Goal: Task Accomplishment & Management: Complete application form

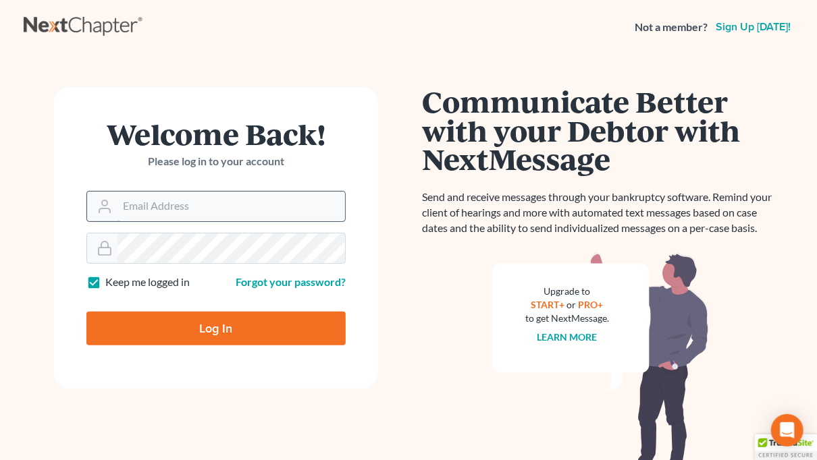
click at [227, 205] on input "Email Address" at bounding box center [231, 207] width 228 height 30
type input "[EMAIL_ADDRESS][DOMAIN_NAME]"
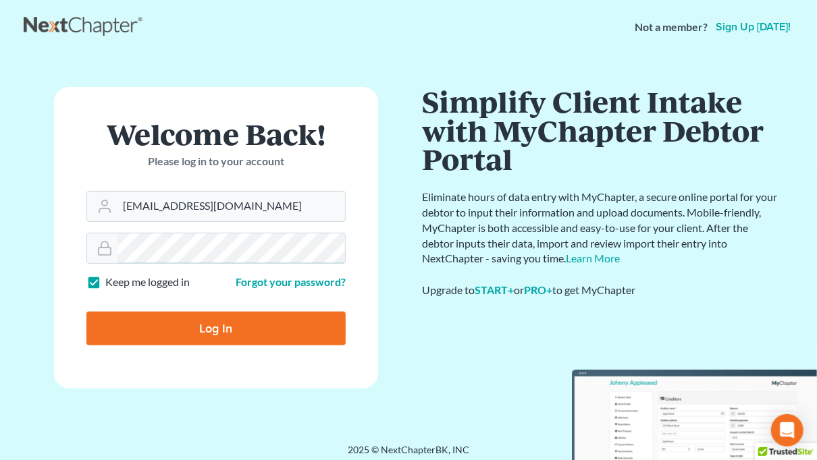
click at [86, 312] on input "Log In" at bounding box center [215, 329] width 259 height 34
type input "Thinking..."
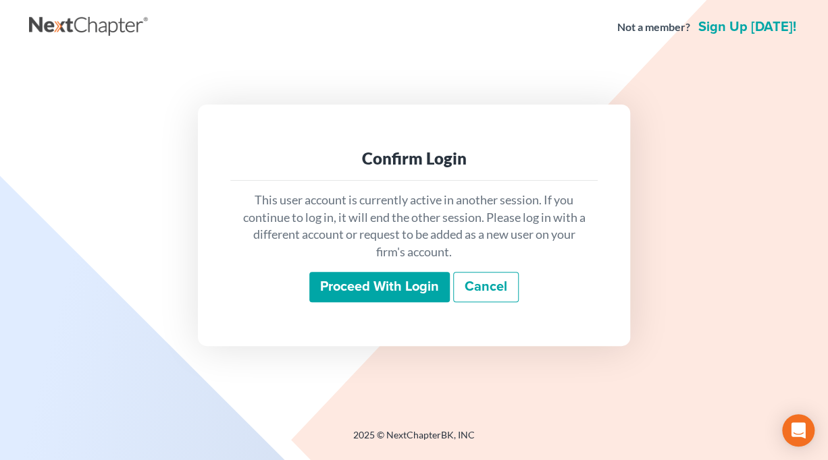
click at [402, 295] on input "Proceed with login" at bounding box center [379, 287] width 140 height 31
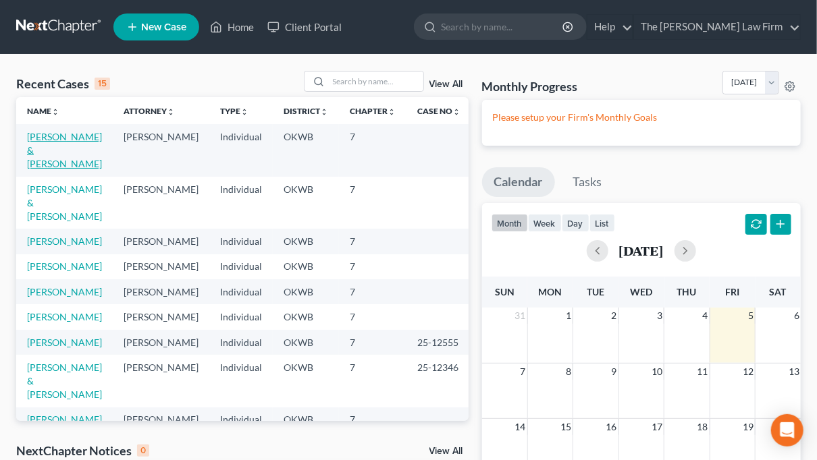
click at [40, 138] on link "[PERSON_NAME] & [PERSON_NAME]" at bounding box center [64, 150] width 75 height 38
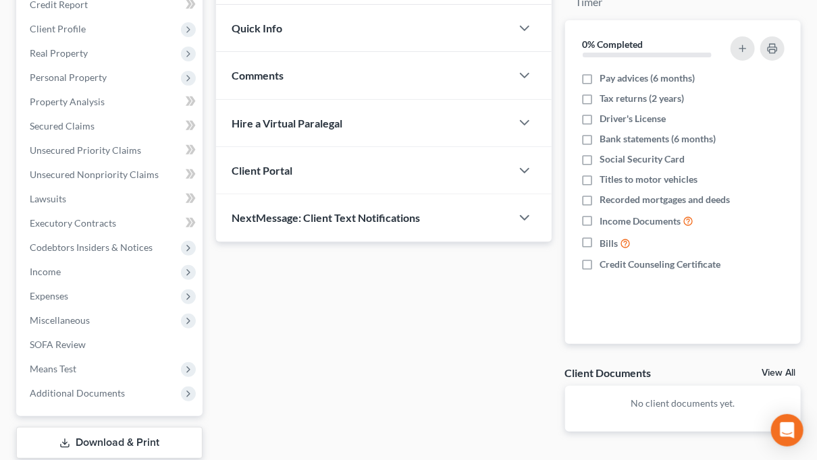
scroll to position [203, 0]
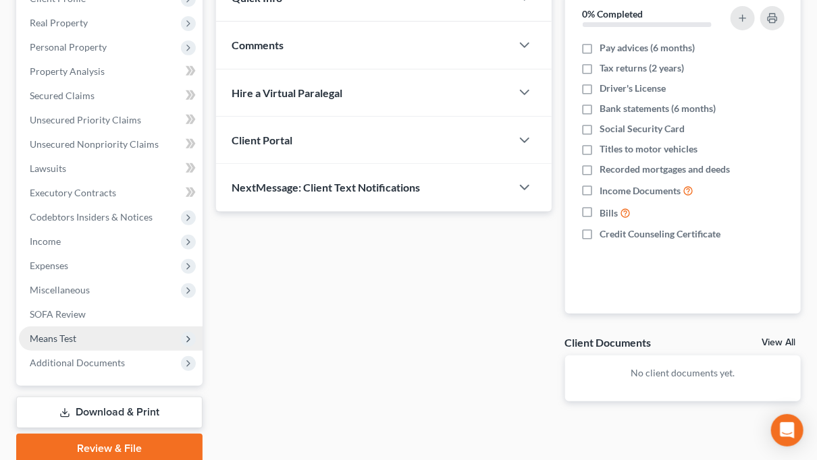
click at [49, 338] on span "Means Test" at bounding box center [53, 338] width 47 height 11
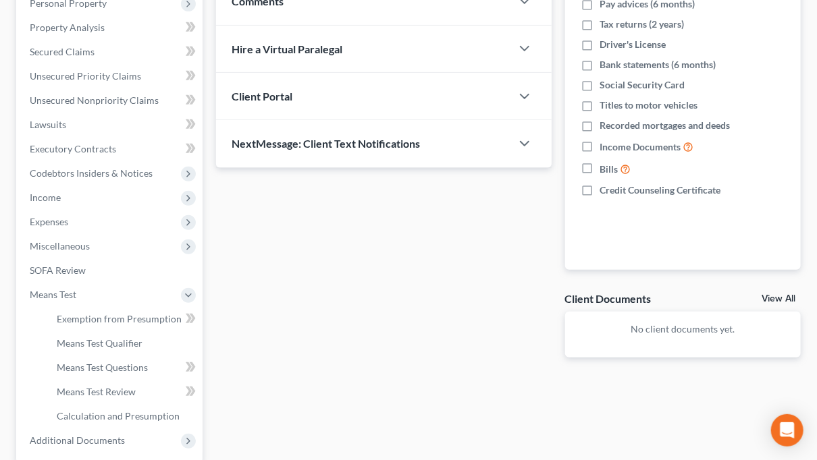
scroll to position [270, 0]
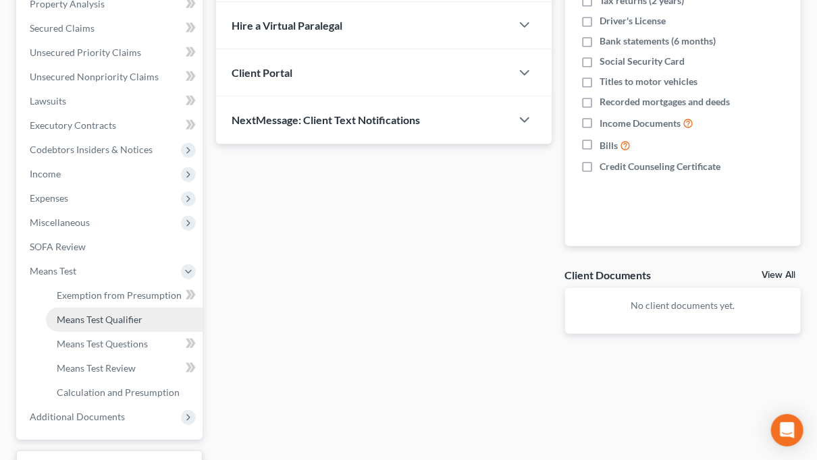
click at [100, 319] on span "Means Test Qualifier" at bounding box center [100, 319] width 86 height 11
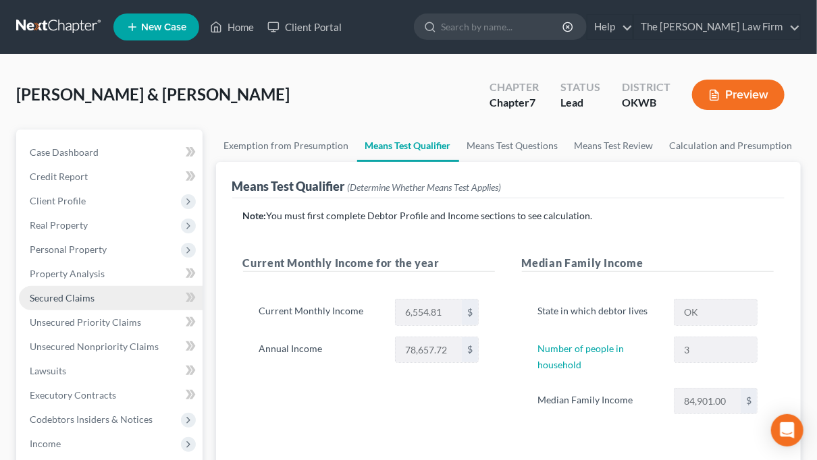
scroll to position [135, 0]
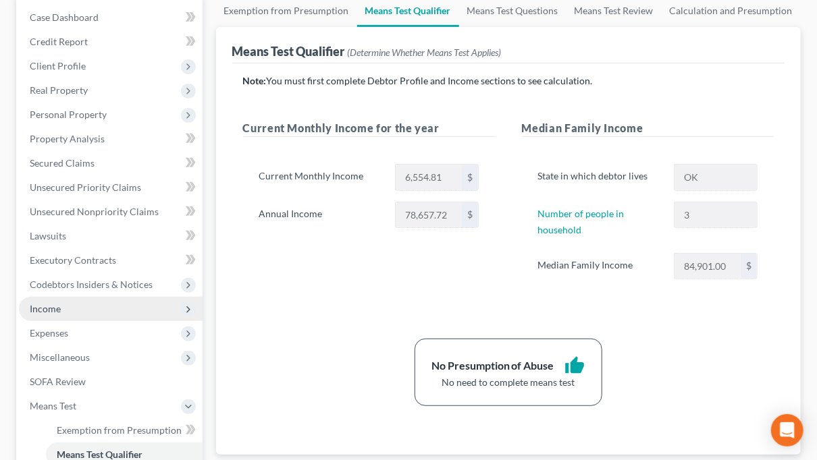
click at [55, 310] on span "Income" at bounding box center [45, 308] width 31 height 11
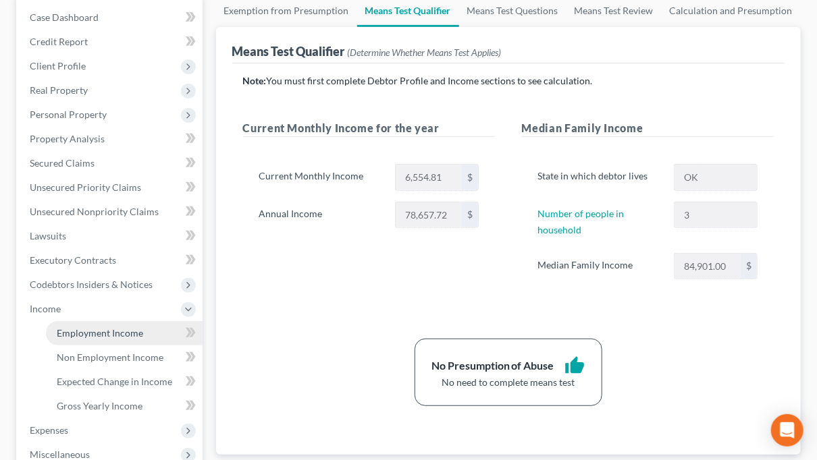
click at [73, 330] on span "Employment Income" at bounding box center [100, 332] width 86 height 11
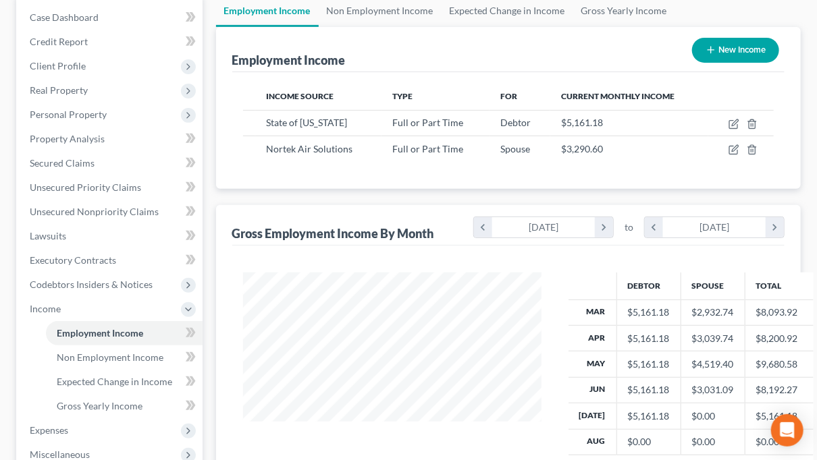
scroll to position [203, 0]
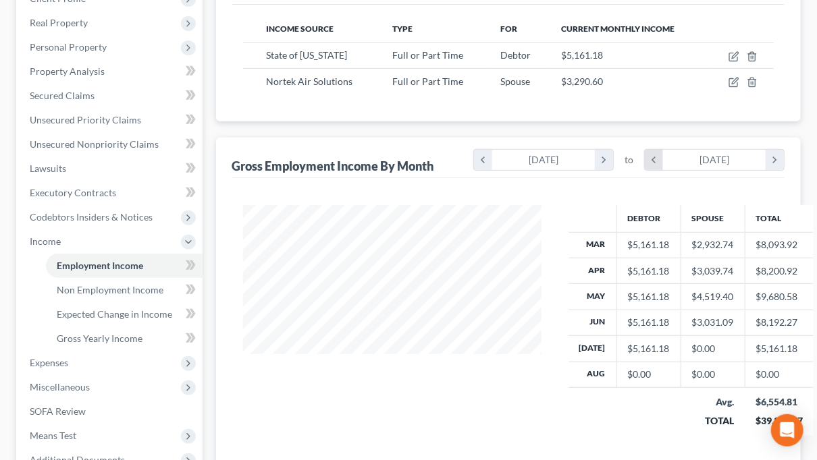
click at [648, 156] on icon "chevron_left" at bounding box center [654, 160] width 18 height 20
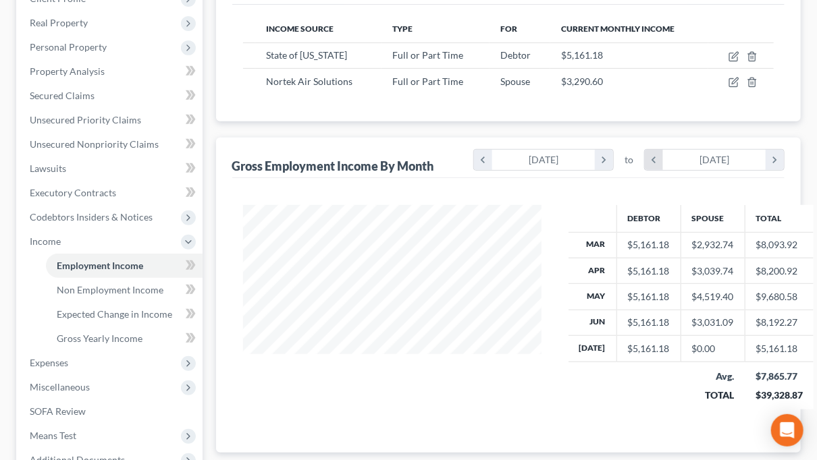
scroll to position [674908, 674798]
click at [655, 160] on icon "chevron_left" at bounding box center [654, 160] width 18 height 20
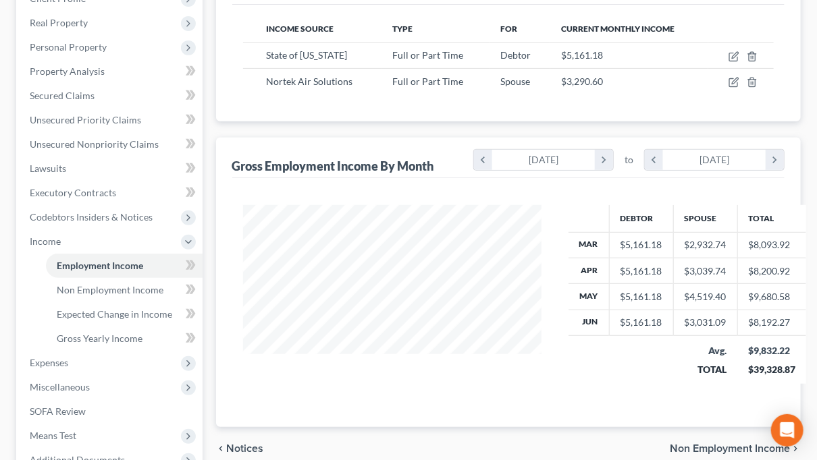
scroll to position [189, 325]
click at [487, 160] on icon "chevron_left" at bounding box center [483, 160] width 18 height 20
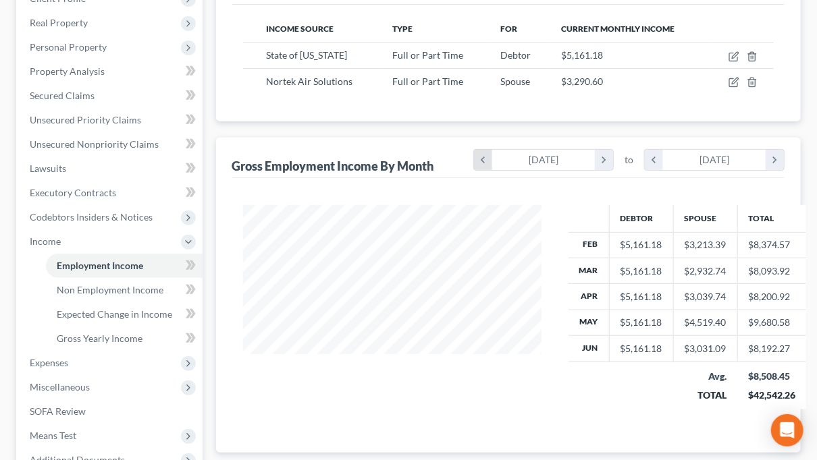
click at [483, 157] on icon "chevron_left" at bounding box center [483, 160] width 18 height 20
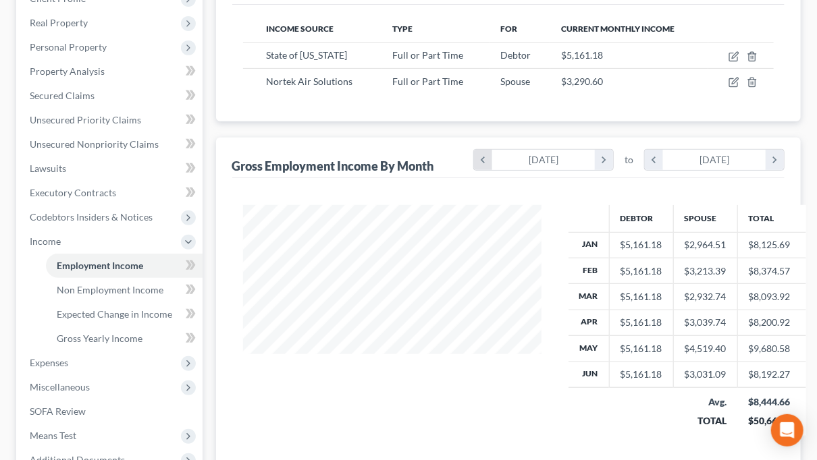
click at [483, 157] on icon "chevron_left" at bounding box center [483, 160] width 18 height 20
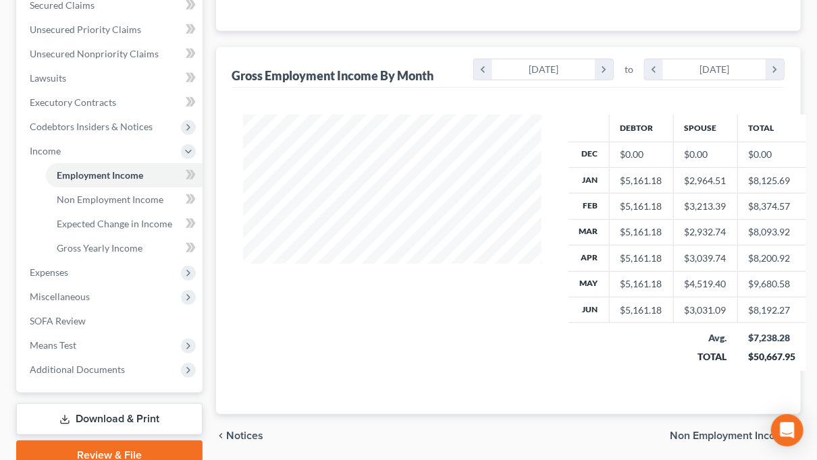
scroll to position [135, 0]
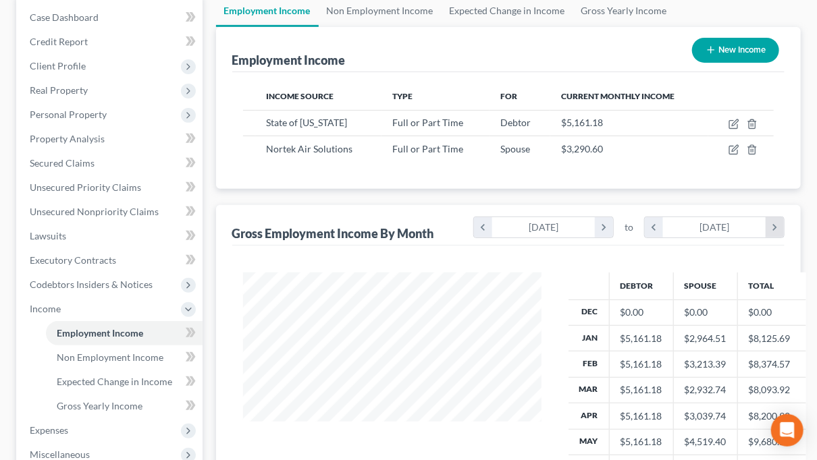
click at [776, 230] on icon "chevron_right" at bounding box center [775, 227] width 18 height 20
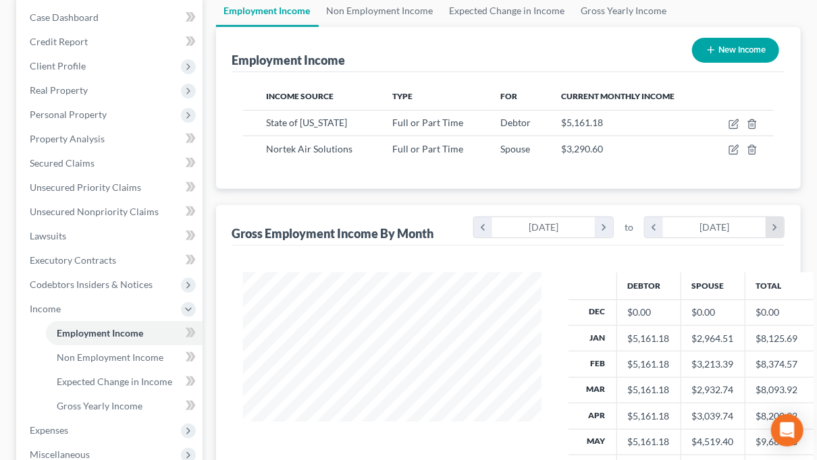
scroll to position [292, 325]
click at [776, 228] on icon "chevron_right" at bounding box center [775, 227] width 18 height 20
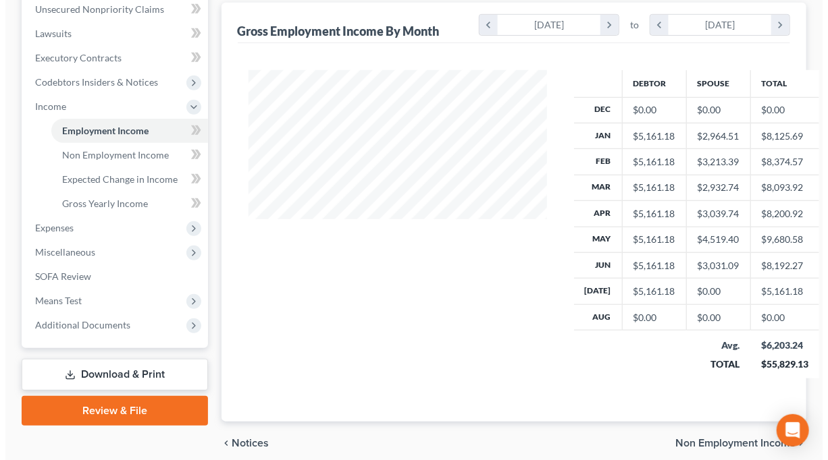
scroll to position [135, 0]
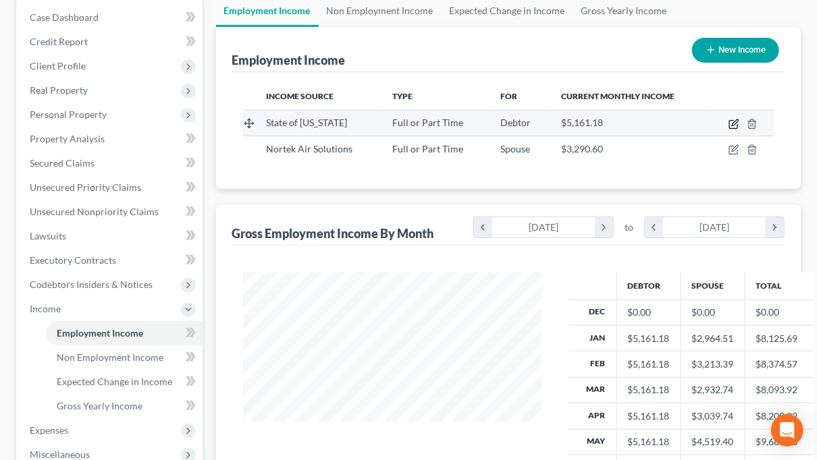
click at [732, 124] on icon "button" at bounding box center [733, 124] width 11 height 11
select select "0"
select select "37"
select select "0"
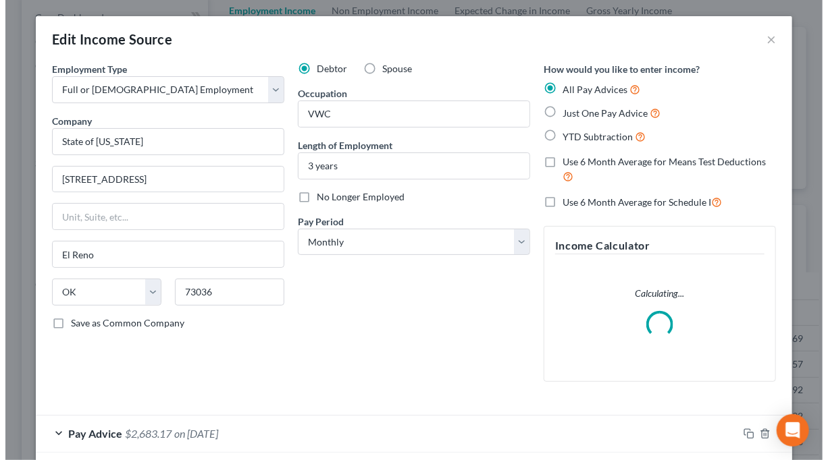
scroll to position [0, 0]
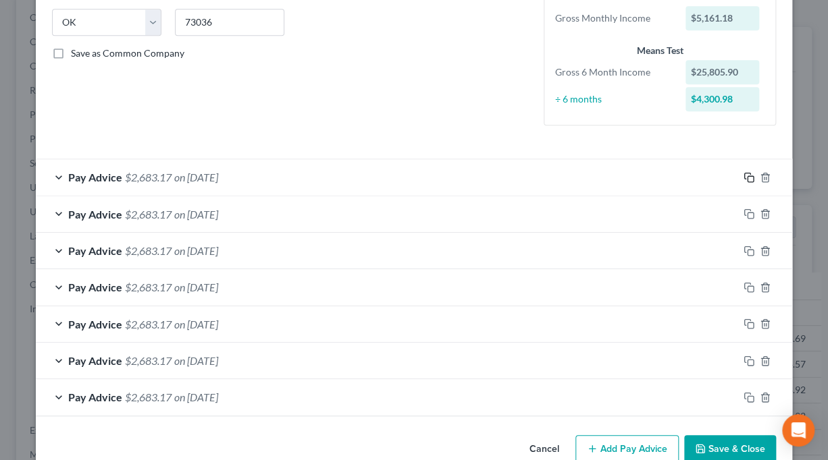
click at [743, 175] on icon "button" at bounding box center [748, 177] width 11 height 11
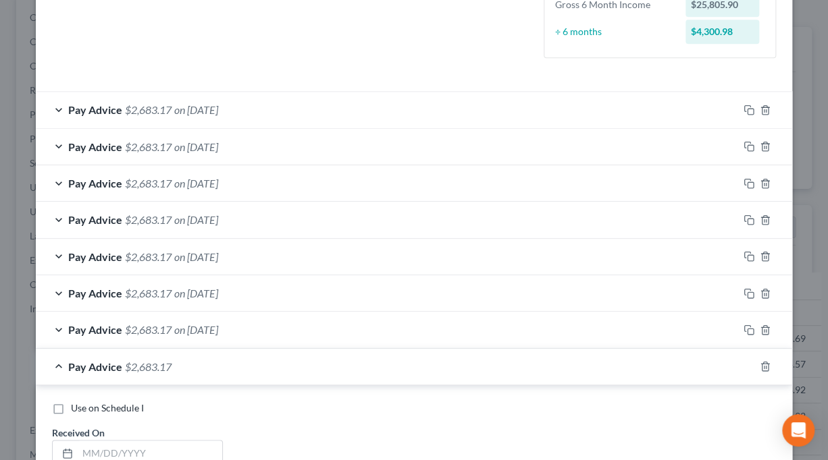
click at [155, 368] on span "$2,683.17" at bounding box center [148, 367] width 47 height 13
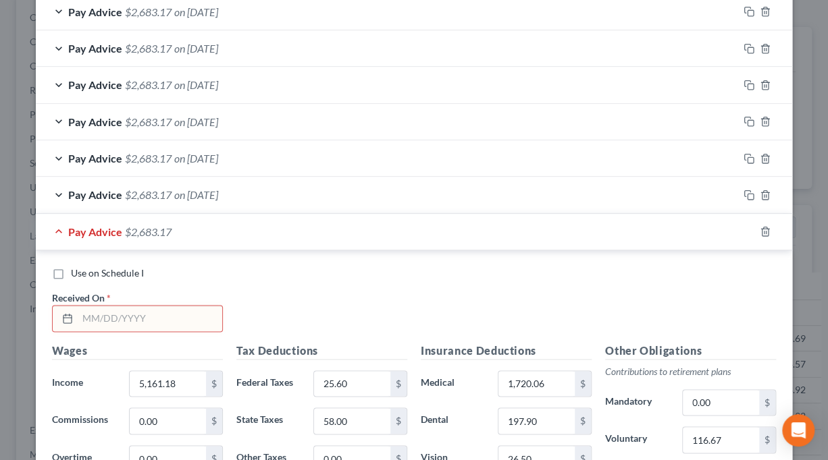
click at [90, 317] on input "text" at bounding box center [150, 319] width 144 height 26
type input "08/31/2025"
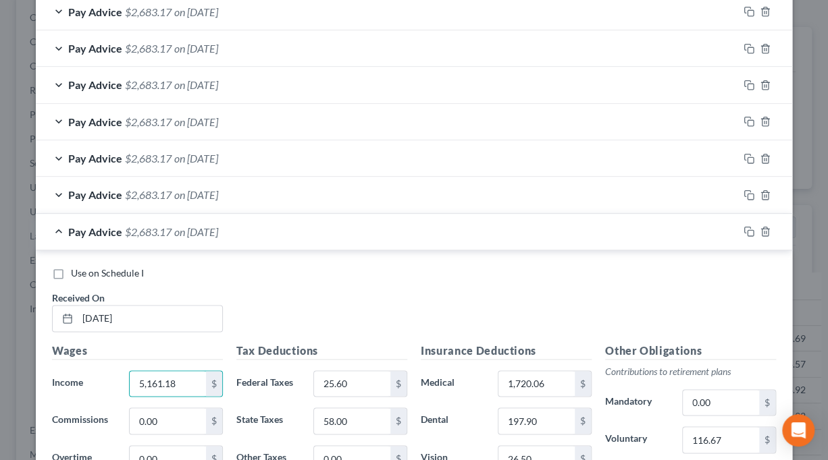
click at [344, 294] on div "Use on Schedule I Received On * 08/31/2025" at bounding box center [413, 305] width 737 height 76
click at [71, 272] on label "Use on Schedule I" at bounding box center [107, 274] width 73 height 14
click at [76, 272] on input "Use on Schedule I" at bounding box center [80, 271] width 9 height 9
checkbox input "true"
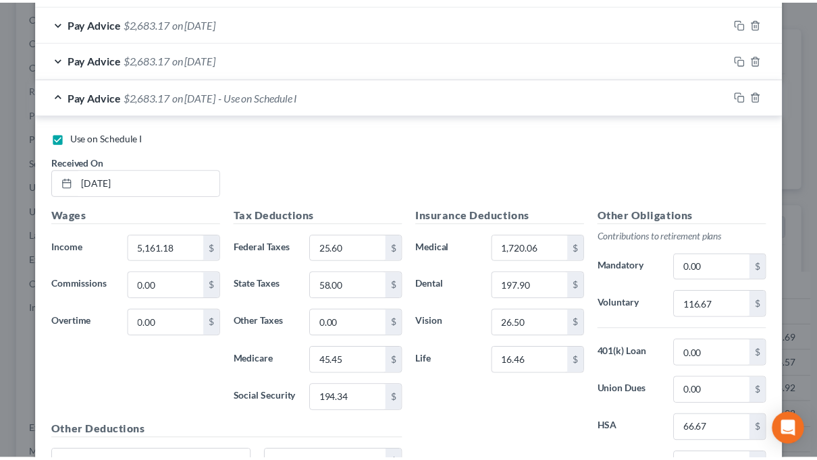
scroll to position [739, 0]
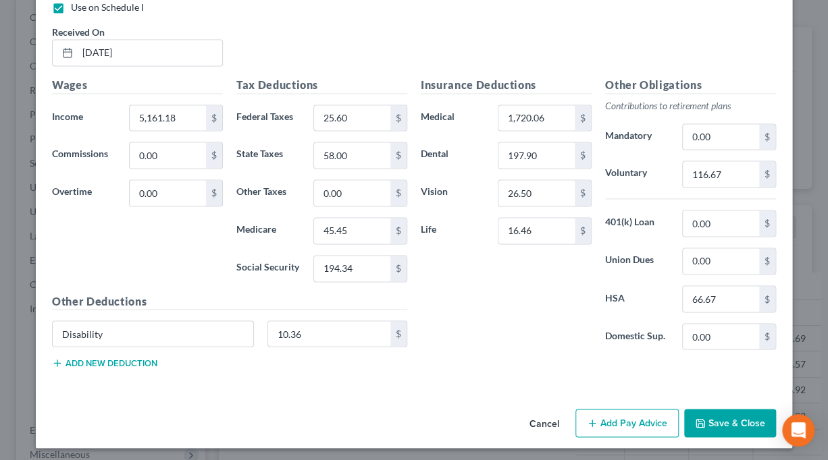
click at [719, 417] on button "Save & Close" at bounding box center [730, 423] width 92 height 28
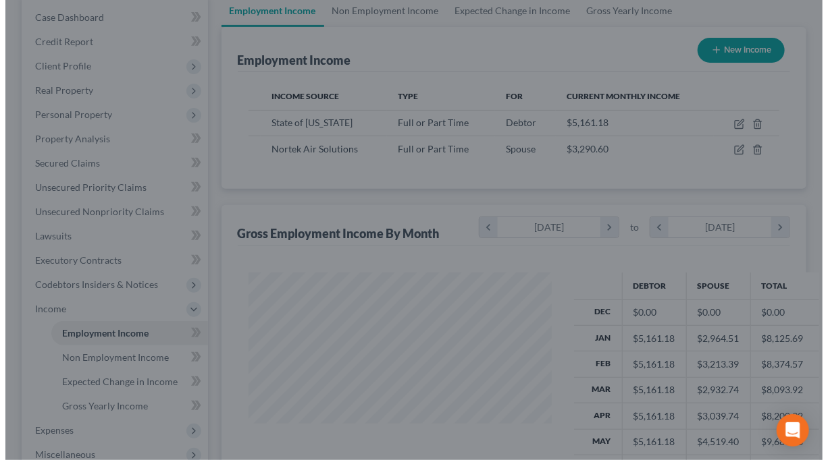
scroll to position [674805, 674798]
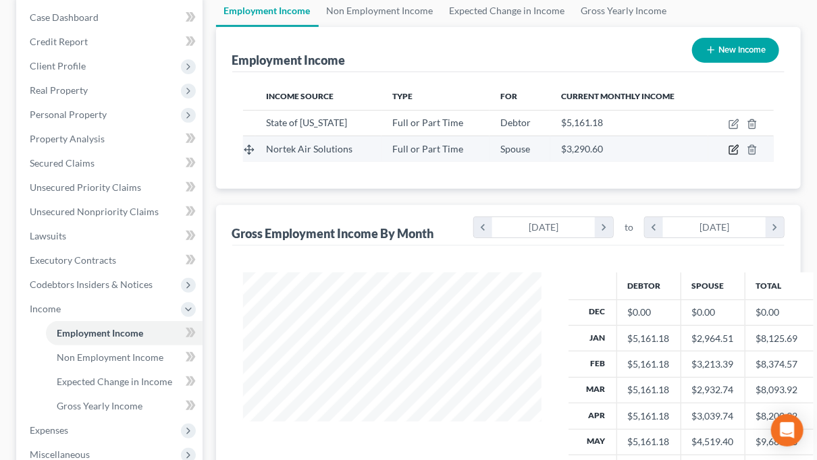
click at [732, 150] on icon "button" at bounding box center [735, 149] width 6 height 6
select select "0"
select select "37"
select select "2"
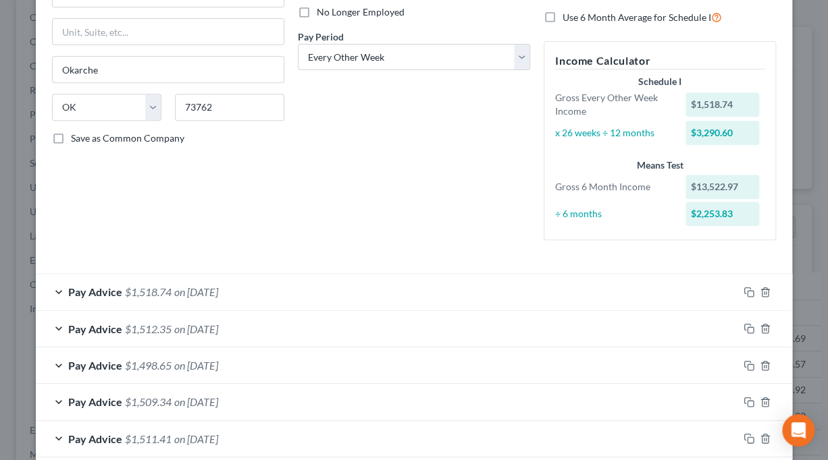
scroll to position [0, 0]
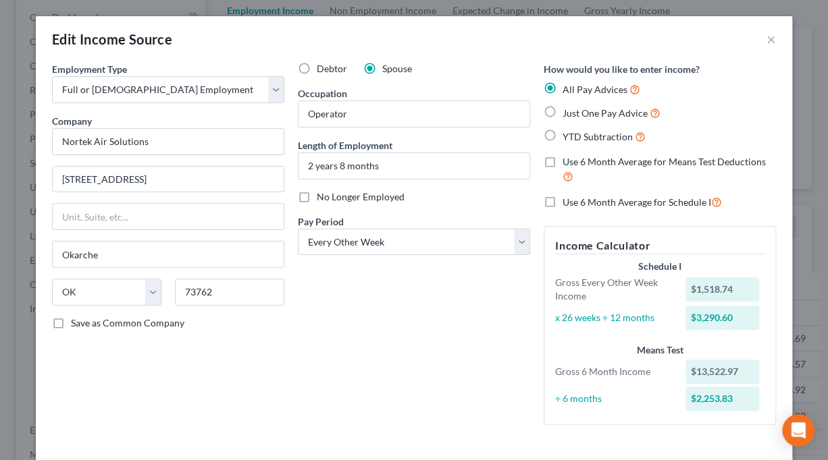
drag, startPoint x: 545, startPoint y: 163, endPoint x: 557, endPoint y: 163, distance: 11.5
click at [562, 163] on label "Use 6 Month Average for Means Test Deductions" at bounding box center [668, 169] width 213 height 29
click at [568, 163] on input "Use 6 Month Average for Means Test Deductions" at bounding box center [572, 159] width 9 height 9
checkbox input "true"
drag, startPoint x: 545, startPoint y: 201, endPoint x: 530, endPoint y: 207, distance: 16.9
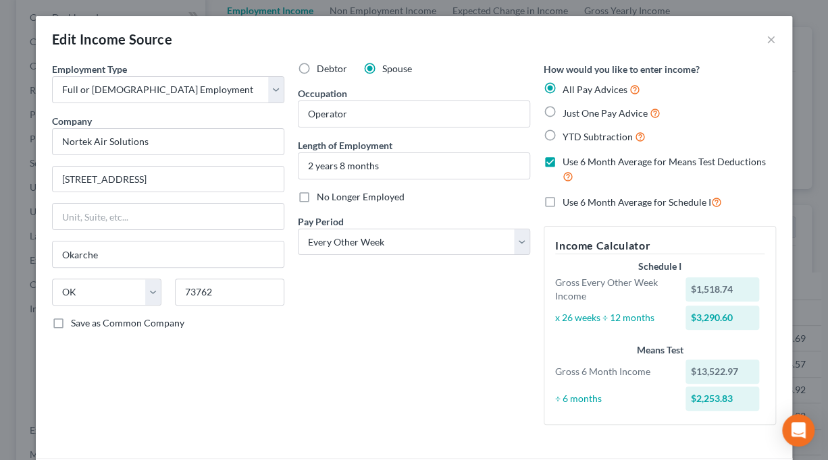
click at [562, 201] on label "Use 6 Month Average for Schedule I" at bounding box center [641, 202] width 159 height 16
click at [568, 201] on input "Use 6 Month Average for Schedule I" at bounding box center [572, 198] width 9 height 9
checkbox input "true"
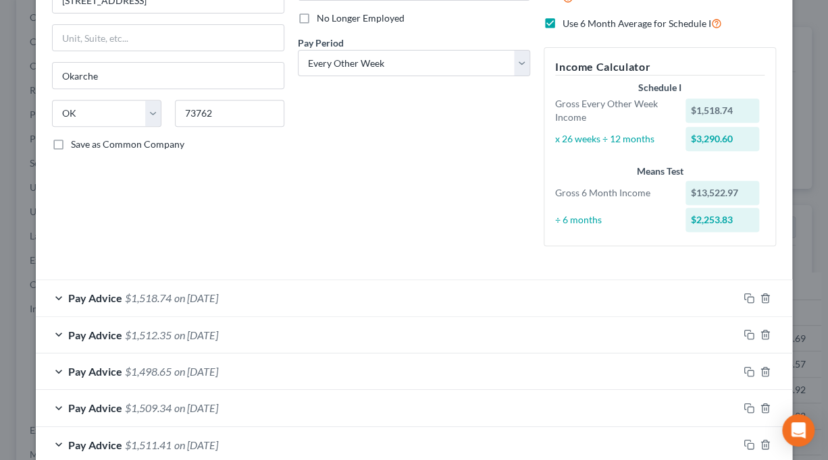
scroll to position [203, 0]
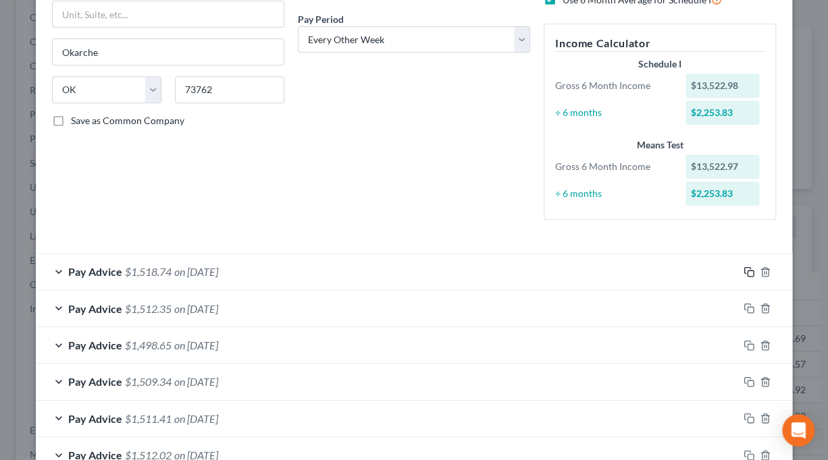
click at [743, 271] on icon "button" at bounding box center [748, 272] width 11 height 11
click at [743, 272] on icon "button" at bounding box center [748, 272] width 11 height 11
click at [743, 273] on icon "button" at bounding box center [748, 272] width 11 height 11
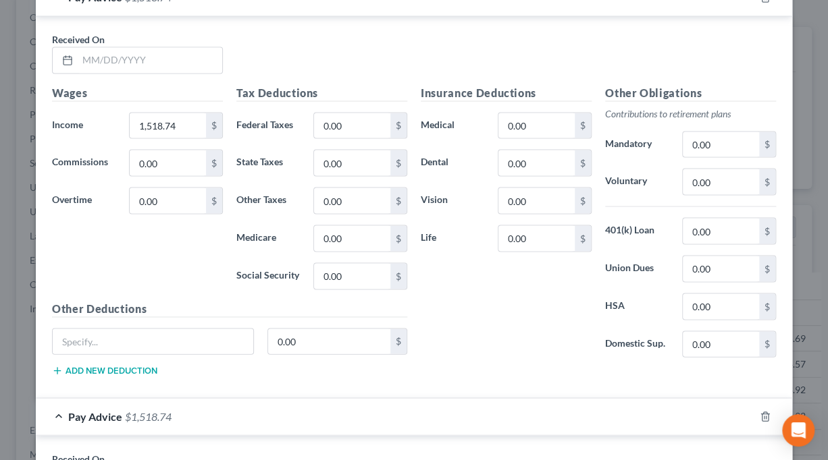
scroll to position [743, 0]
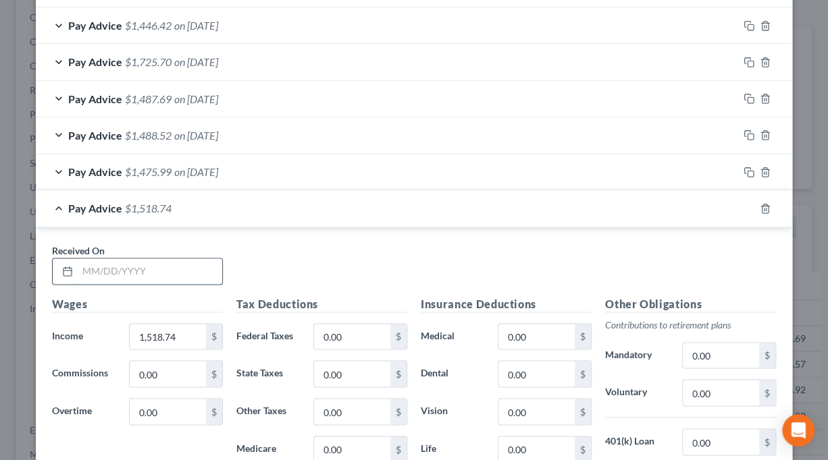
click at [149, 263] on input "text" at bounding box center [150, 272] width 144 height 26
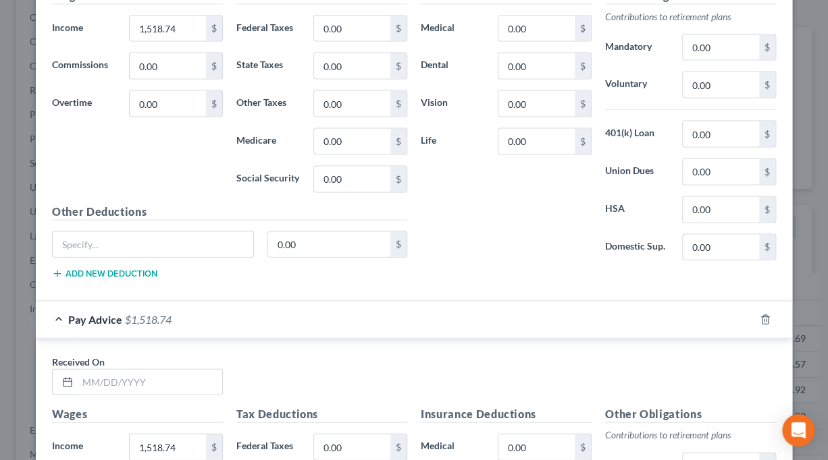
scroll to position [1080, 0]
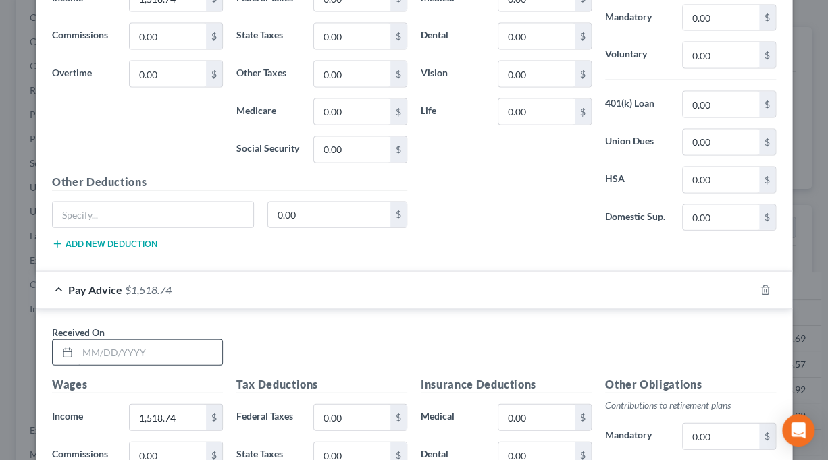
type input "07/14/2025"
click at [148, 347] on input "text" at bounding box center [150, 353] width 144 height 26
type input "7/31/2025"
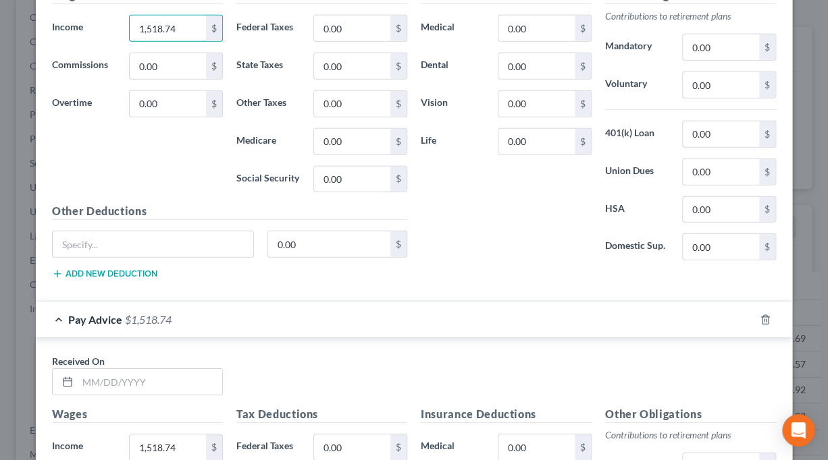
scroll to position [1485, 0]
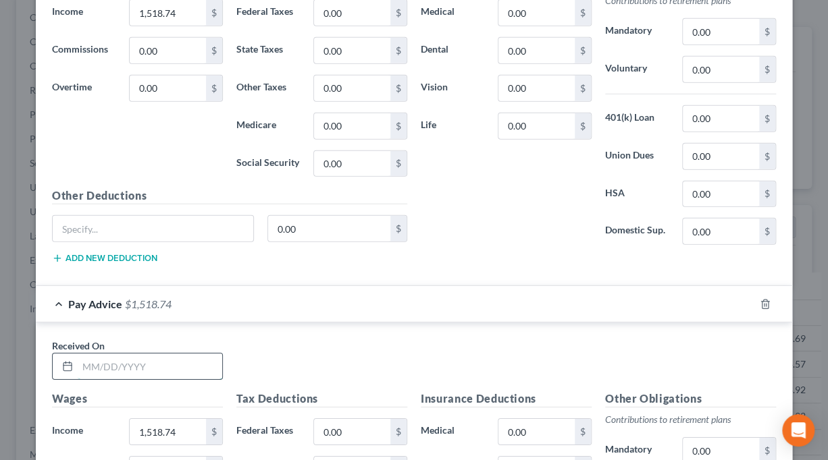
click at [132, 360] on input "text" at bounding box center [150, 367] width 144 height 26
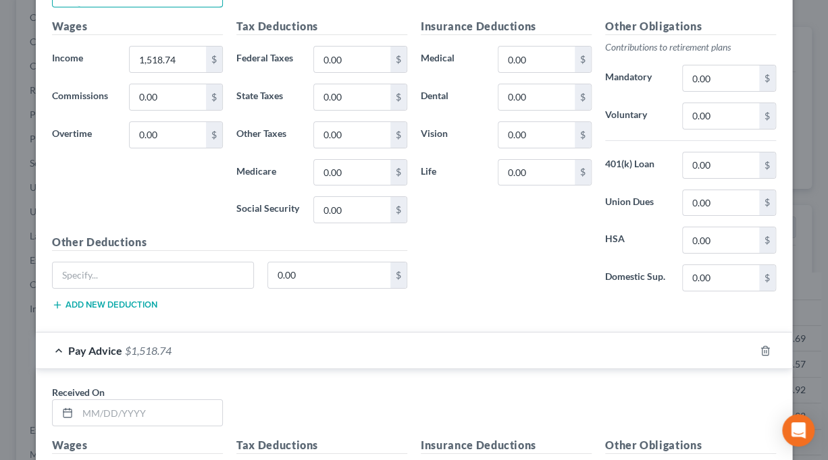
scroll to position [1890, 0]
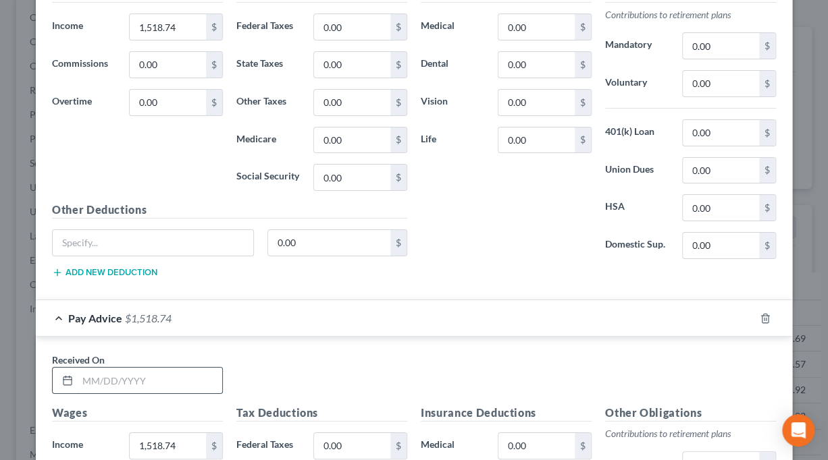
type input "8/14/2025"
click at [126, 375] on input "text" at bounding box center [150, 381] width 144 height 26
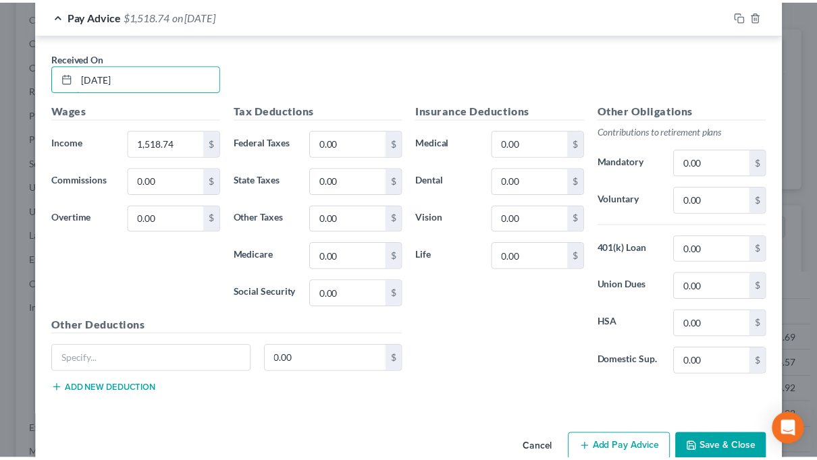
scroll to position [2210, 0]
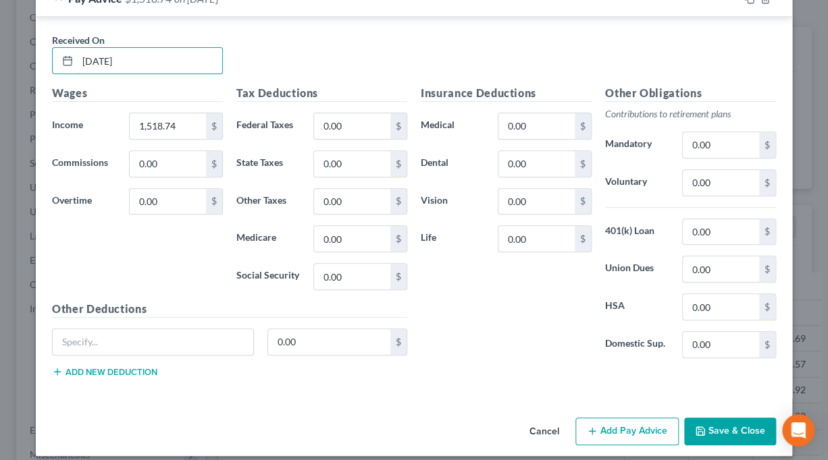
type input "8/31/2025"
click at [743, 421] on button "Save & Close" at bounding box center [730, 432] width 92 height 28
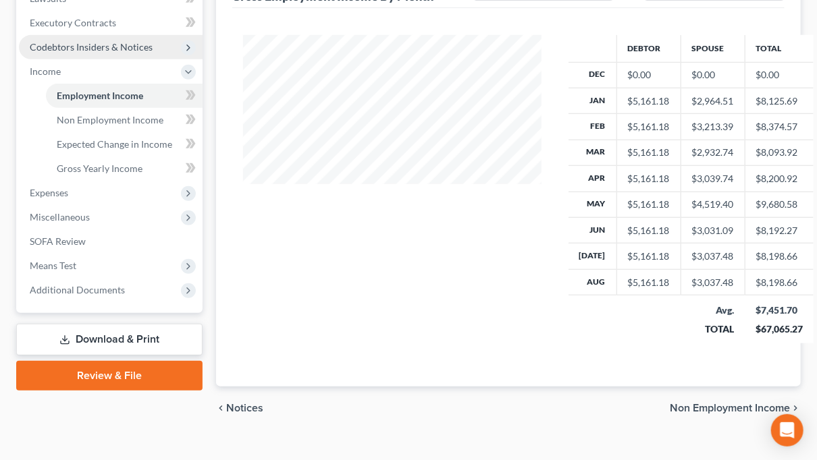
scroll to position [391, 0]
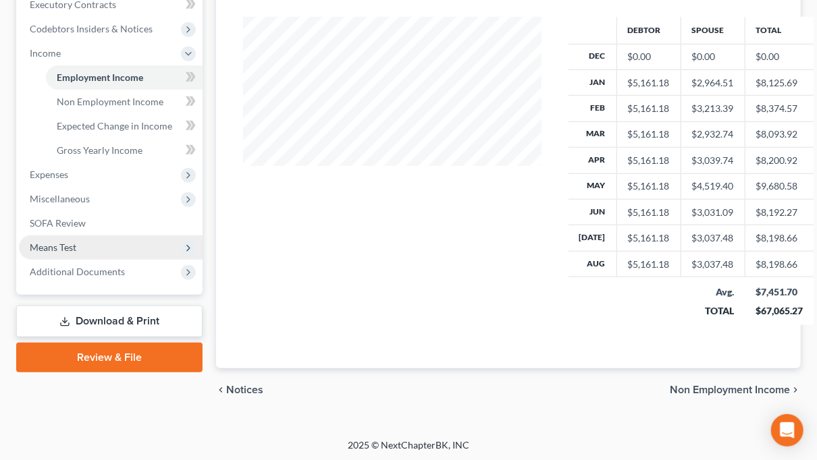
click at [54, 245] on span "Means Test" at bounding box center [53, 247] width 47 height 11
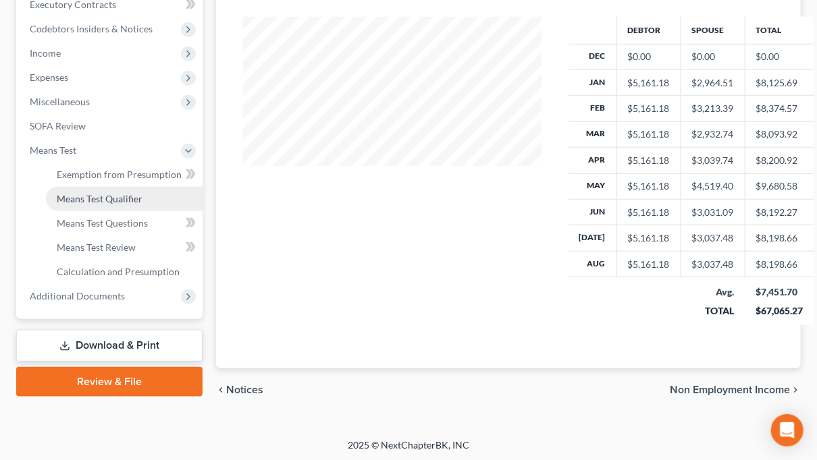
click at [94, 203] on span "Means Test Qualifier" at bounding box center [100, 198] width 86 height 11
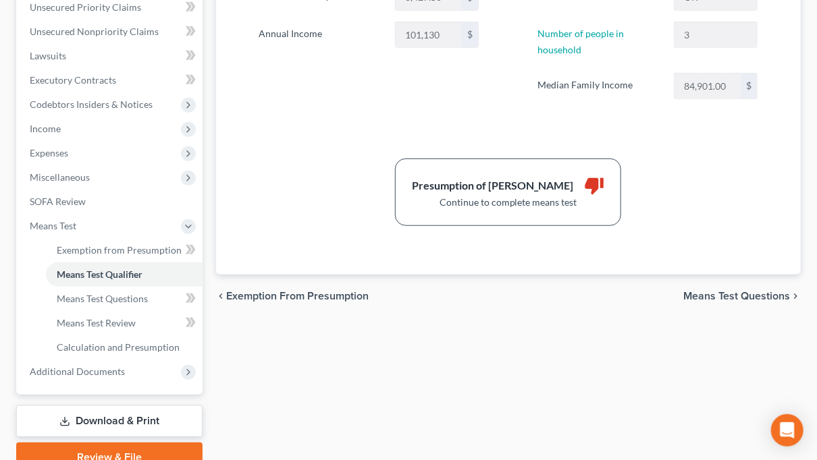
scroll to position [377, 0]
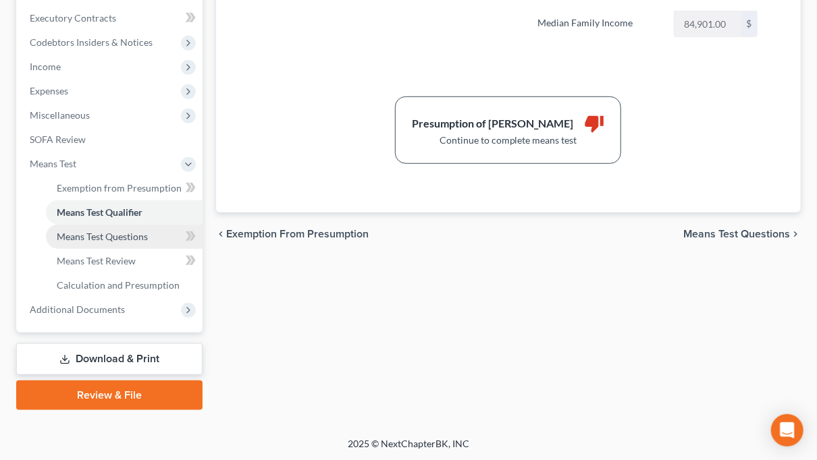
click at [116, 238] on span "Means Test Questions" at bounding box center [102, 236] width 91 height 11
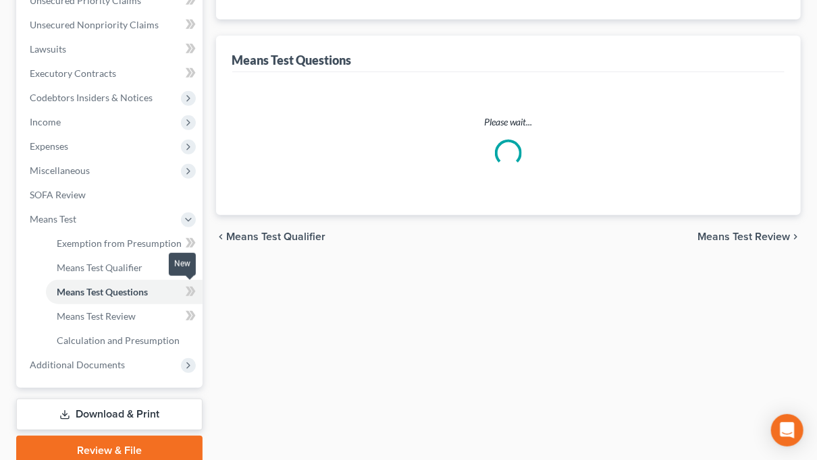
select select "1"
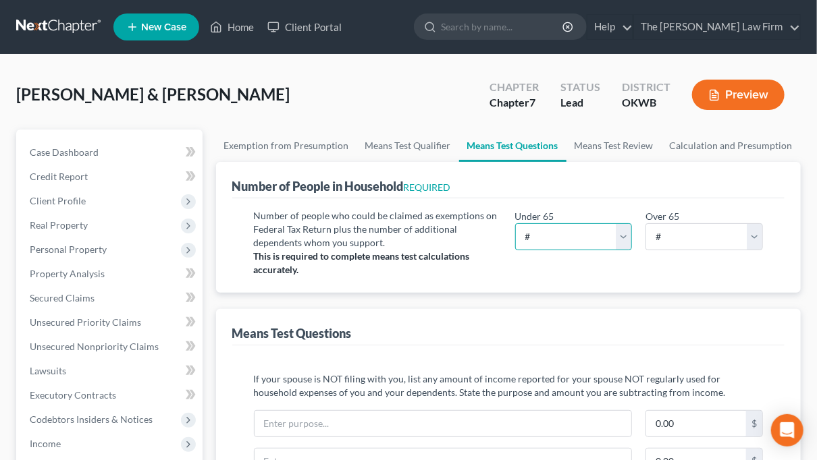
click at [623, 238] on select "# 0 1 2 3 4 5 6 7 8 9 10" at bounding box center [573, 236] width 117 height 27
select select "3"
click at [515, 223] on select "# 0 1 2 3 4 5 6 7 8 9 10" at bounding box center [573, 236] width 117 height 27
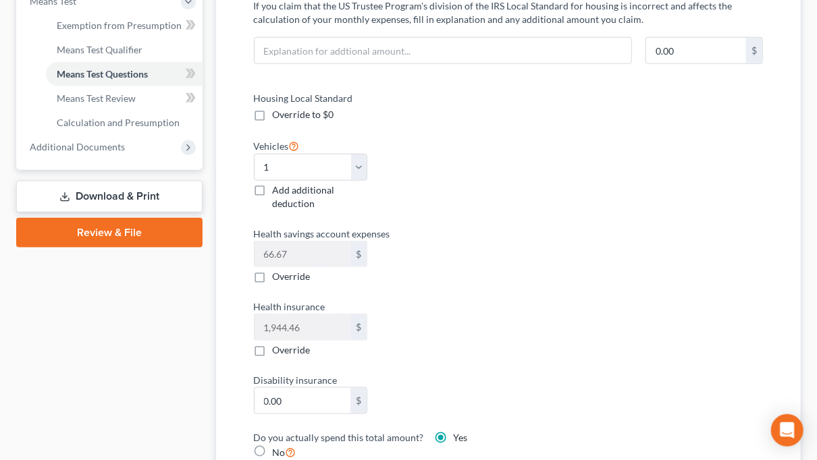
scroll to position [68, 0]
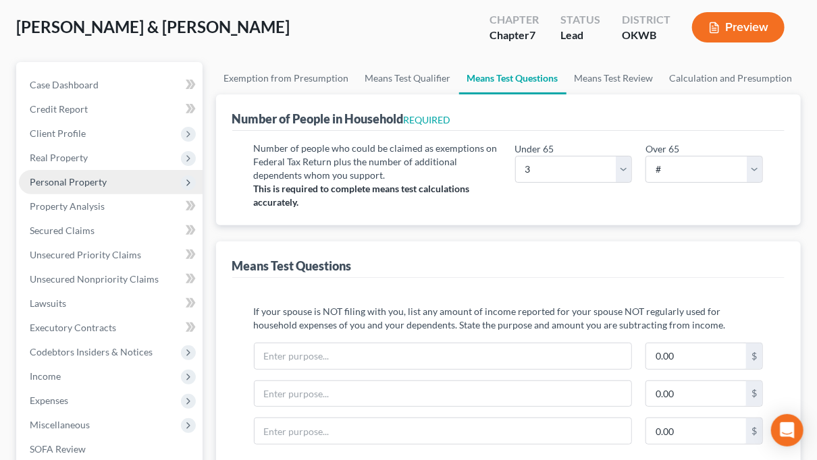
click at [55, 184] on span "Personal Property" at bounding box center [68, 181] width 77 height 11
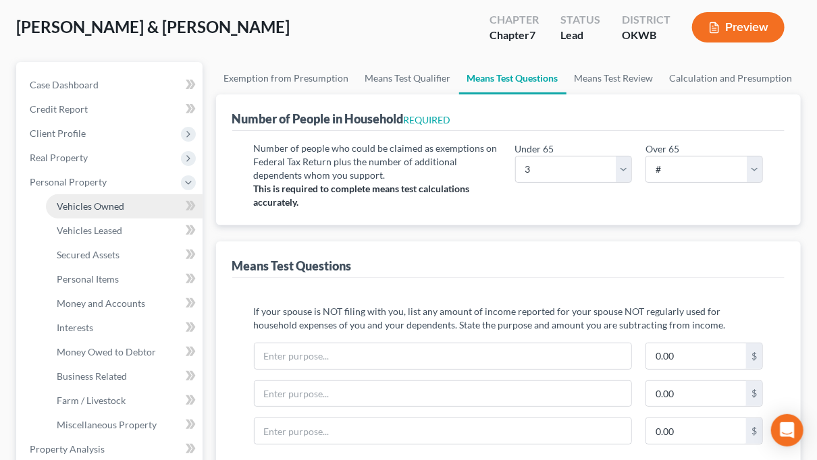
click at [75, 201] on span "Vehicles Owned" at bounding box center [91, 206] width 68 height 11
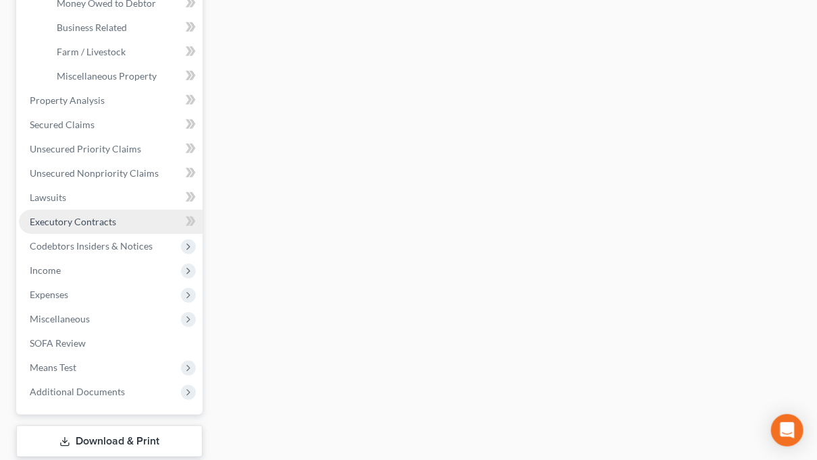
scroll to position [499, 0]
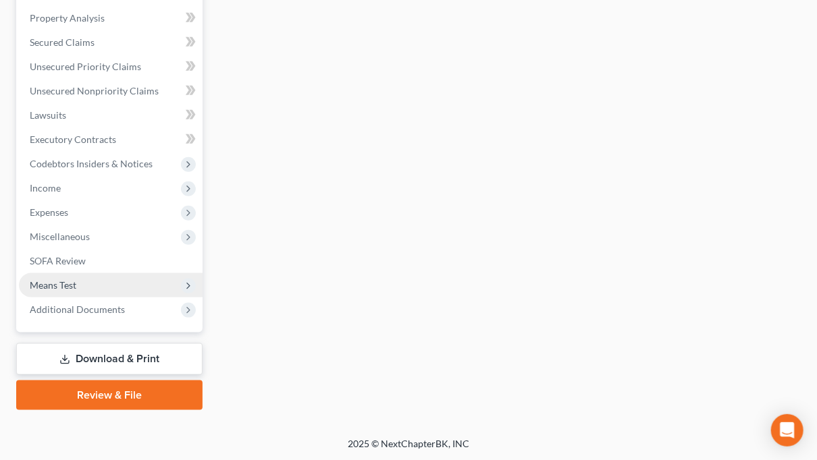
click at [55, 289] on span "Means Test" at bounding box center [53, 285] width 47 height 11
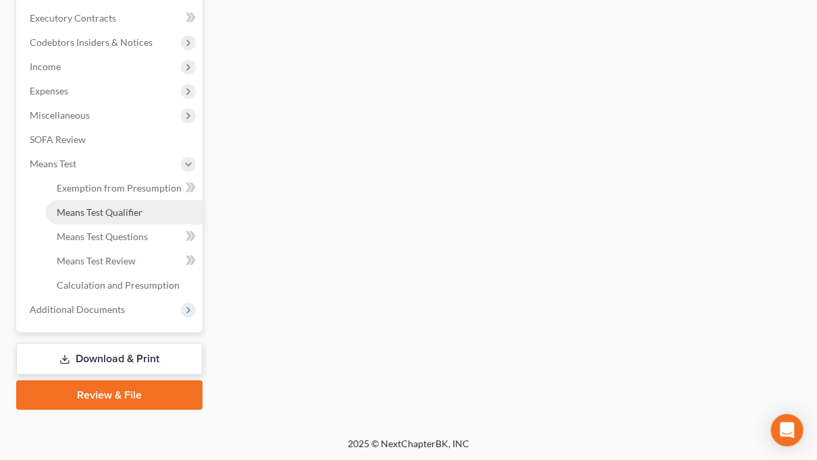
click at [98, 211] on span "Means Test Qualifier" at bounding box center [100, 212] width 86 height 11
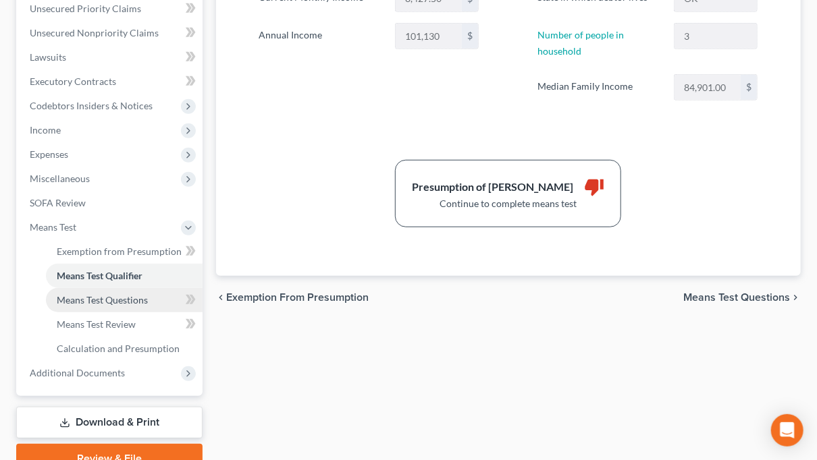
scroll to position [338, 0]
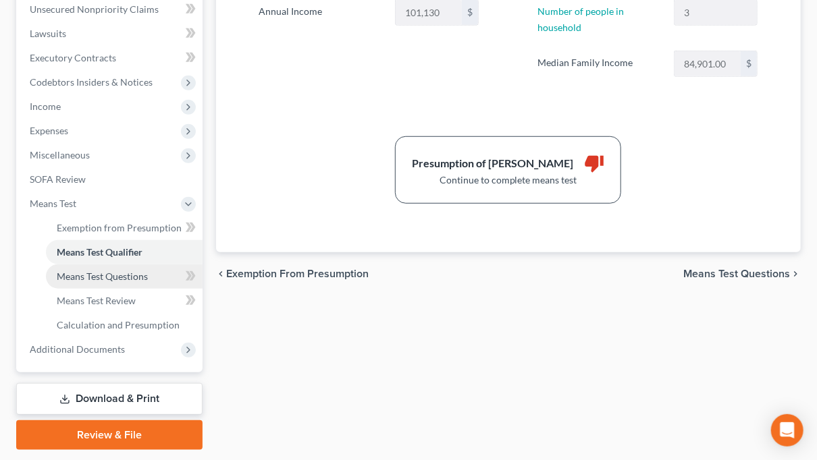
click at [101, 280] on span "Means Test Questions" at bounding box center [102, 276] width 91 height 11
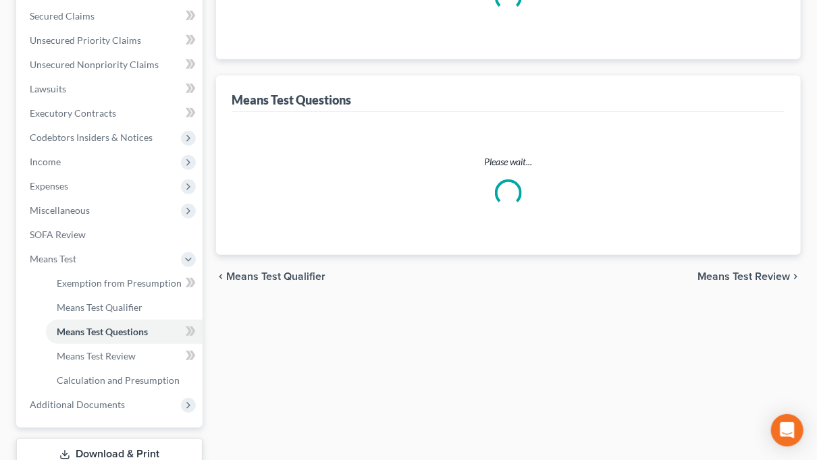
select select "3"
select select "1"
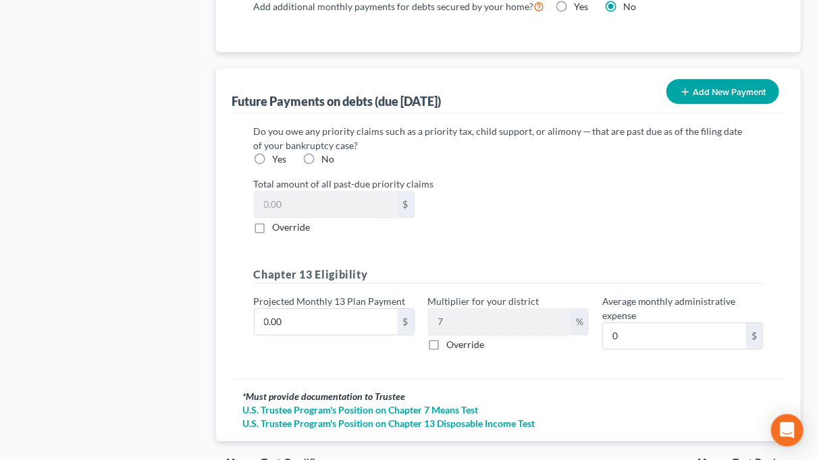
scroll to position [1458, 0]
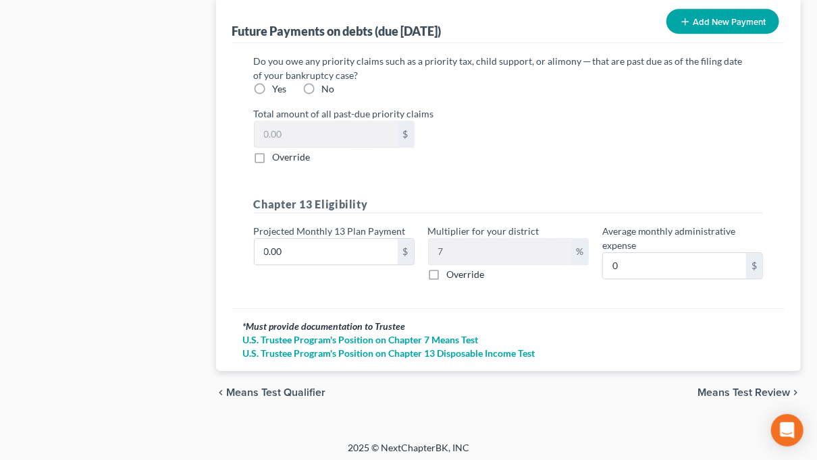
click at [734, 388] on span "Means Test Review" at bounding box center [743, 393] width 92 height 11
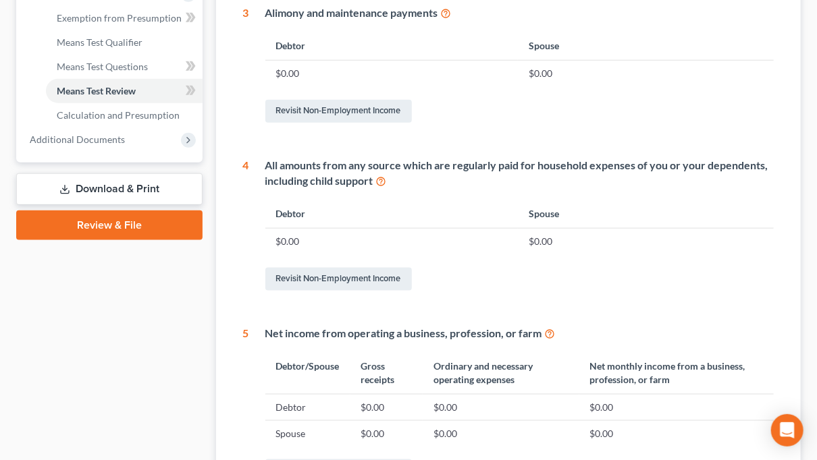
scroll to position [444, 0]
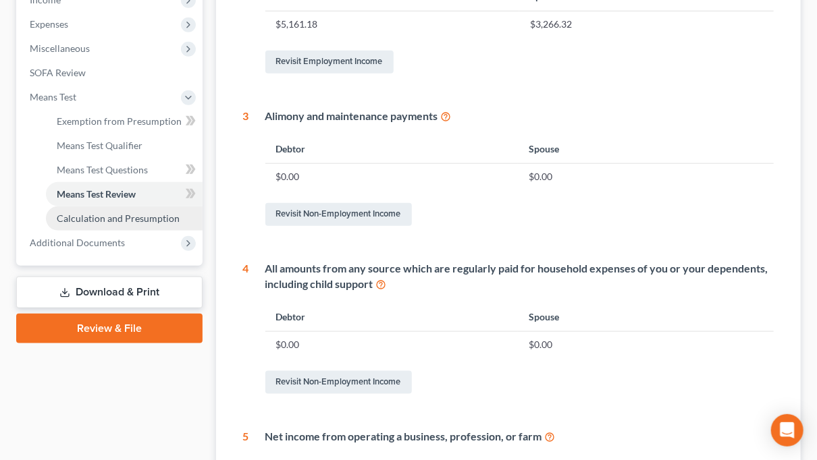
click at [105, 218] on span "Calculation and Presumption" at bounding box center [118, 218] width 123 height 11
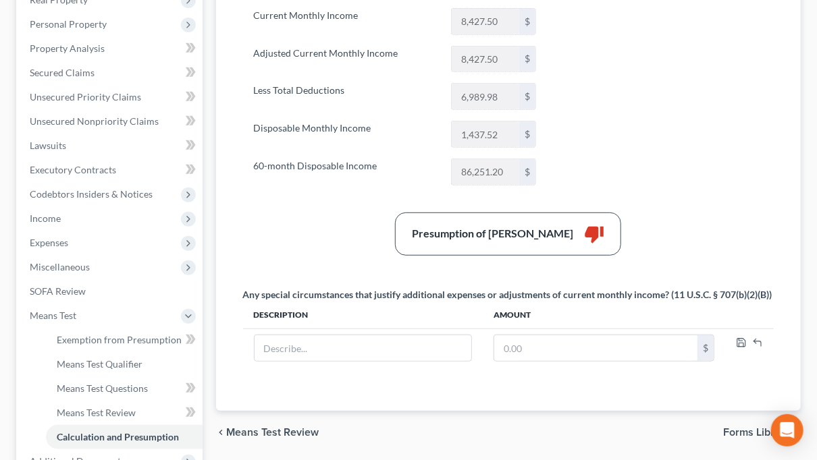
scroll to position [203, 0]
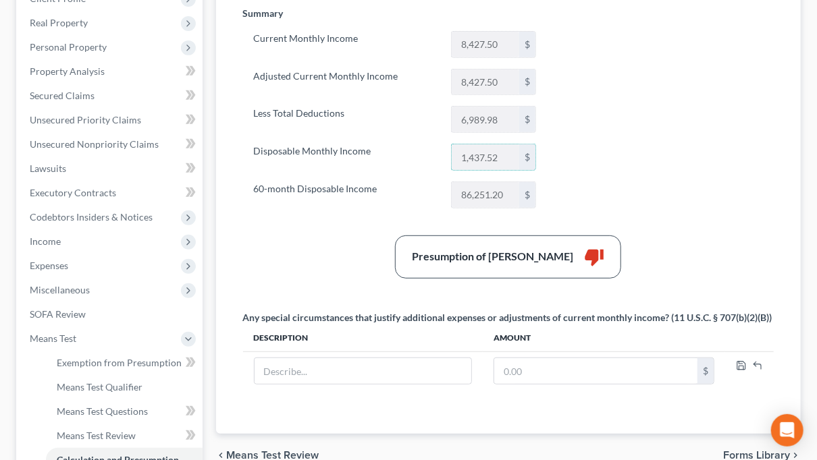
drag, startPoint x: 508, startPoint y: 153, endPoint x: 429, endPoint y: 153, distance: 78.3
click at [429, 153] on div "Disposable Monthly Income 1,437.52 $" at bounding box center [395, 157] width 296 height 27
click at [498, 155] on input "1,437.52" at bounding box center [486, 157] width 68 height 26
drag, startPoint x: 508, startPoint y: 152, endPoint x: 400, endPoint y: 149, distance: 108.1
click at [400, 149] on div "Disposable Monthly Income 1,437.52 $" at bounding box center [395, 157] width 296 height 27
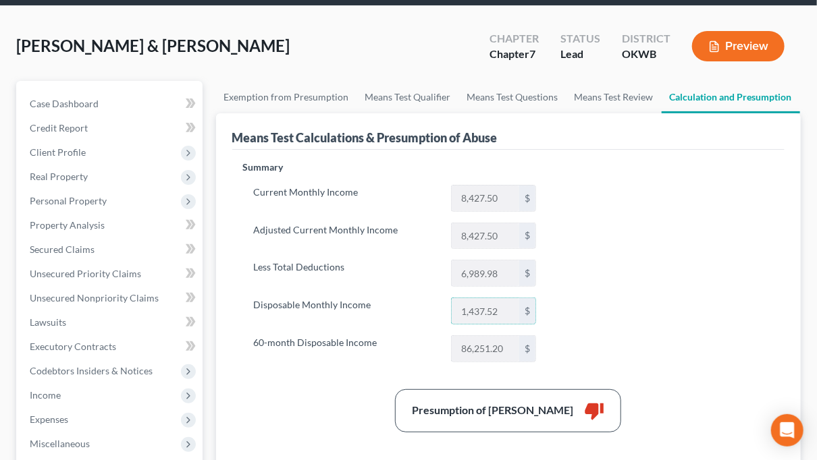
scroll to position [0, 0]
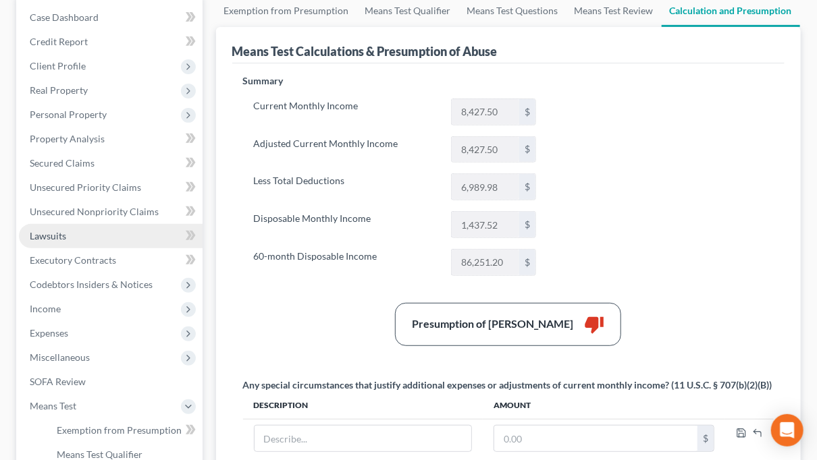
click at [32, 225] on link "Lawsuits" at bounding box center [111, 236] width 184 height 24
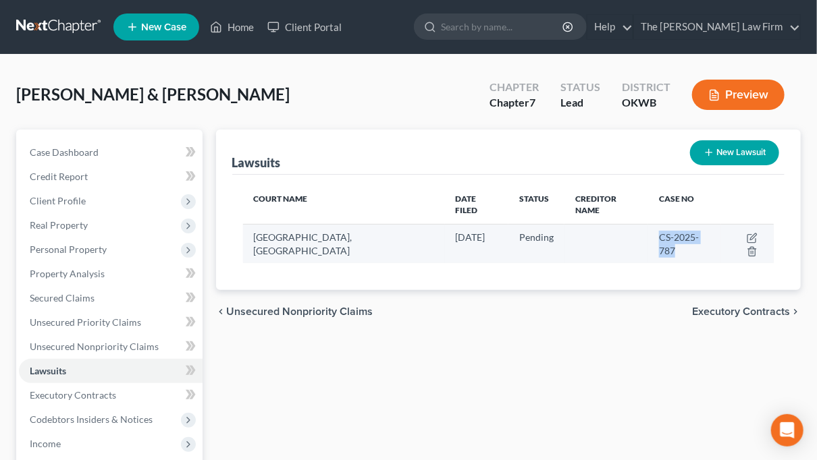
drag, startPoint x: 697, startPoint y: 222, endPoint x: 629, endPoint y: 225, distance: 68.2
click at [648, 225] on td "CS-2025-787" at bounding box center [684, 243] width 72 height 39
drag, startPoint x: 629, startPoint y: 225, endPoint x: 639, endPoint y: 223, distance: 11.0
copy span "CS-2025-787"
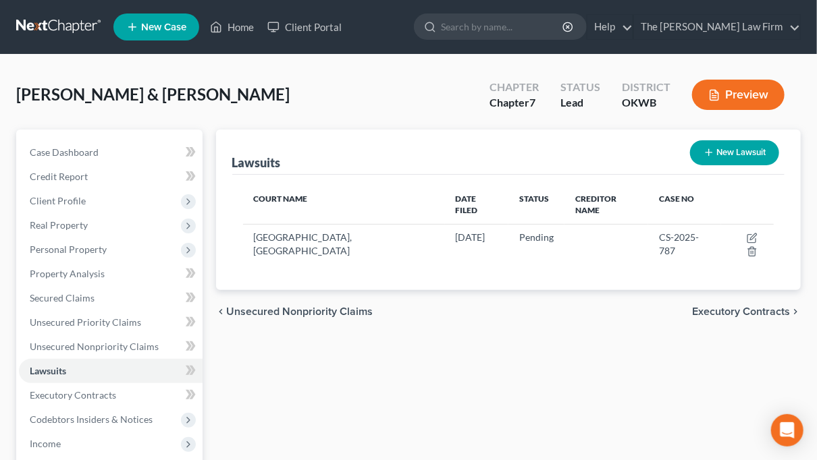
click at [496, 334] on div "Lawsuits New Lawsuit Court Name Date Filed Status Creditor Name Case No Canadia…" at bounding box center [508, 398] width 599 height 537
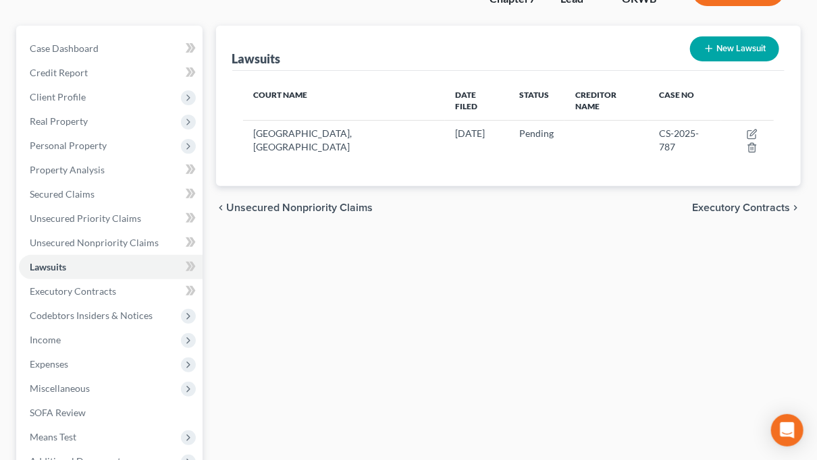
scroll to position [256, 0]
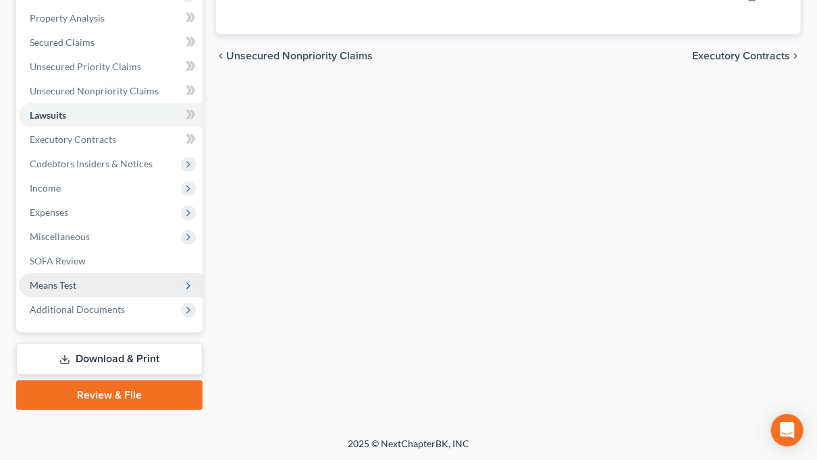
click at [47, 290] on span "Means Test" at bounding box center [53, 285] width 47 height 11
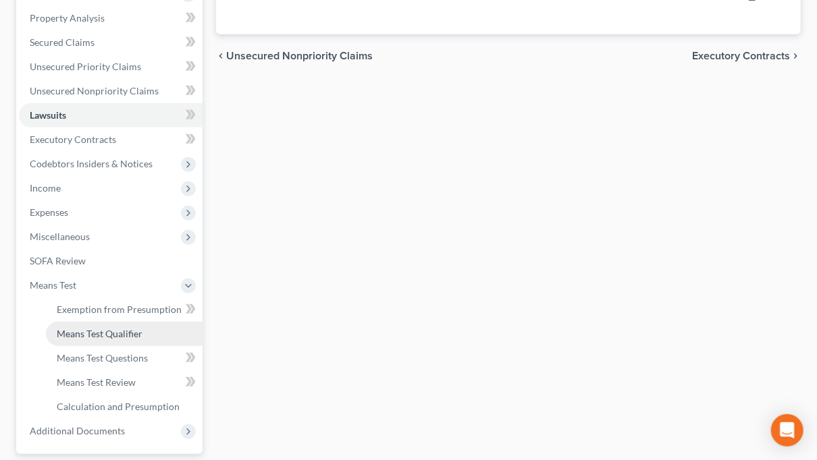
click at [65, 331] on span "Means Test Qualifier" at bounding box center [100, 333] width 86 height 11
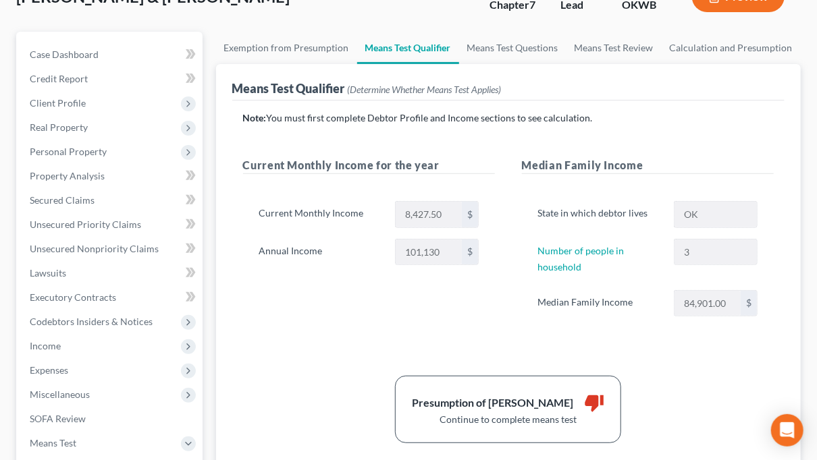
scroll to position [68, 0]
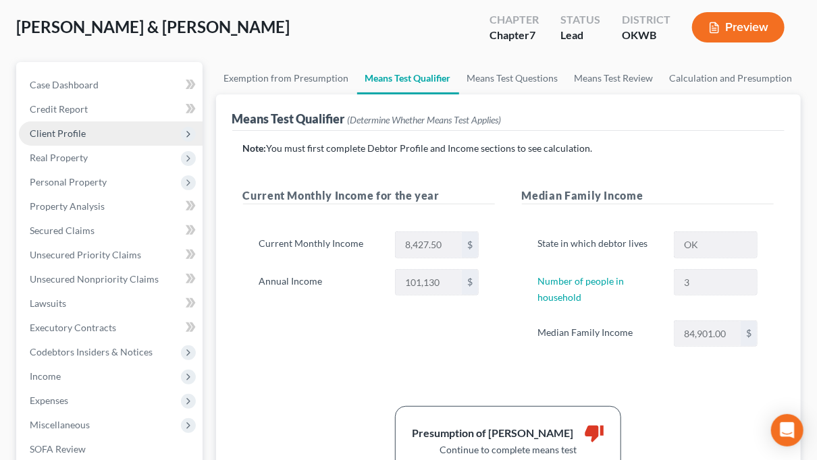
click at [49, 133] on span "Client Profile" at bounding box center [58, 133] width 56 height 11
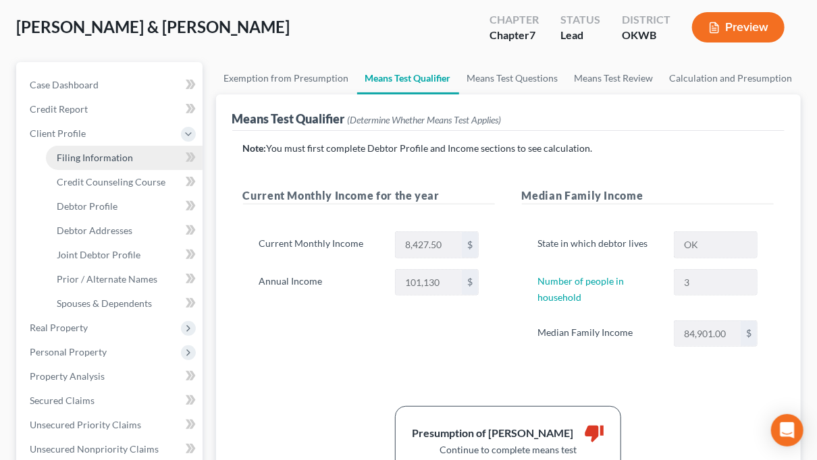
click at [95, 156] on span "Filing Information" at bounding box center [95, 157] width 76 height 11
select select "1"
select select "0"
select select "37"
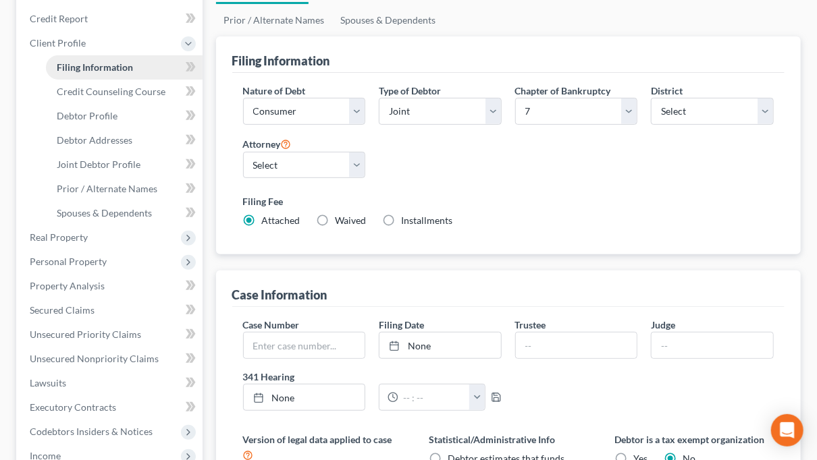
scroll to position [135, 0]
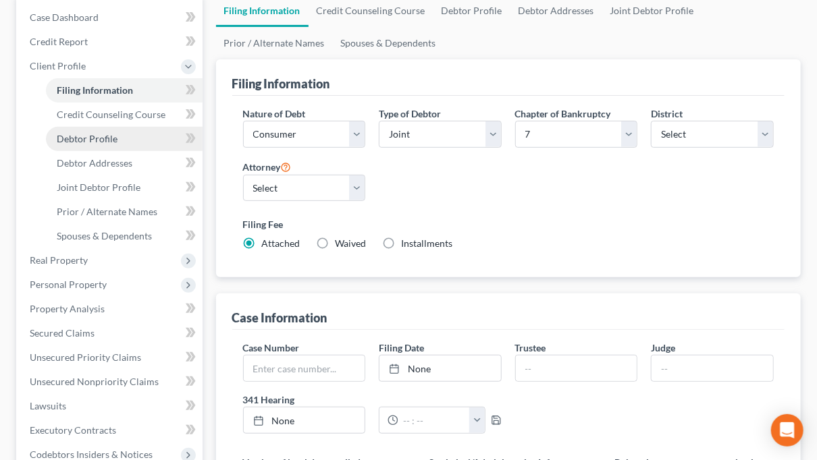
click at [78, 134] on span "Debtor Profile" at bounding box center [87, 138] width 61 height 11
select select "1"
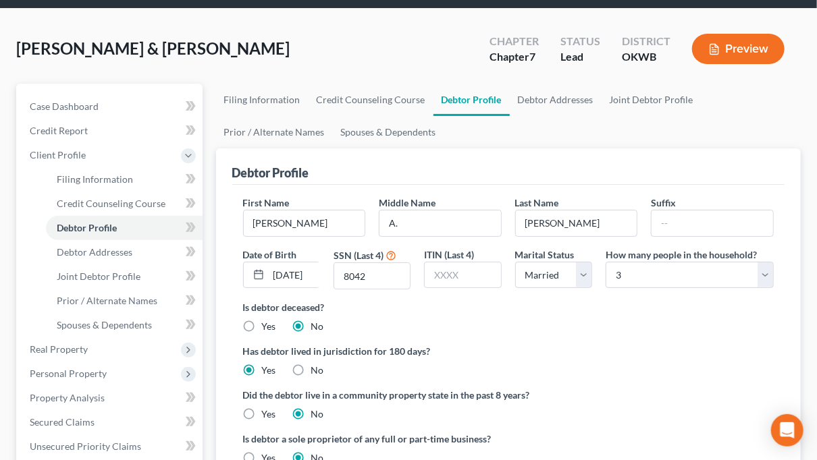
scroll to position [135, 0]
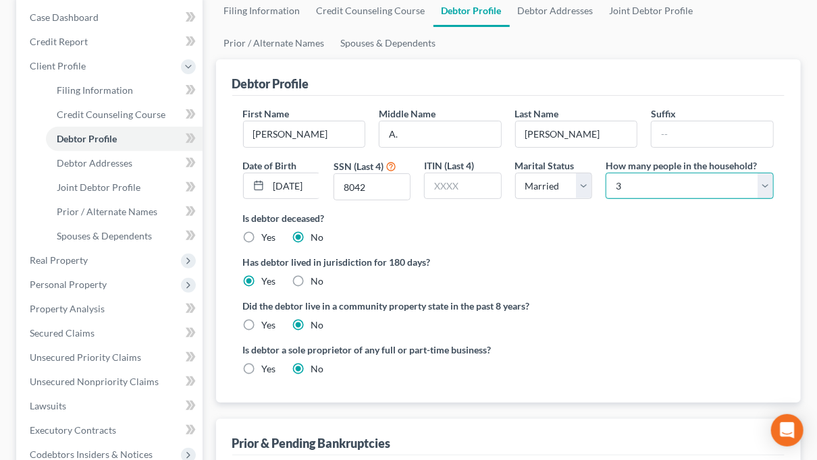
drag, startPoint x: 633, startPoint y: 190, endPoint x: 610, endPoint y: 188, distance: 23.0
click at [610, 188] on select "Select 1 2 3 4 5 6 7 8 9 10 11 12 13 14 15 16 17 18 19 20" at bounding box center [690, 186] width 168 height 27
select select "3"
click at [606, 173] on select "Select 1 2 3 4 5 6 7 8 9 10 11 12 13 14 15 16 17 18 19 20" at bounding box center [690, 186] width 168 height 27
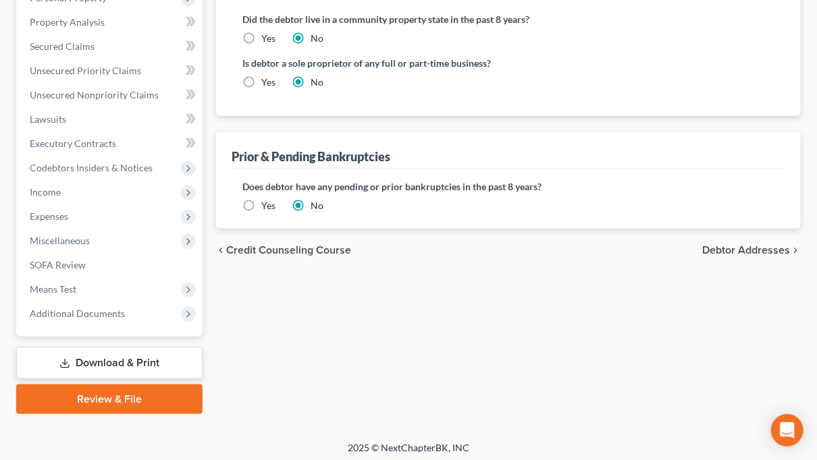
scroll to position [426, 0]
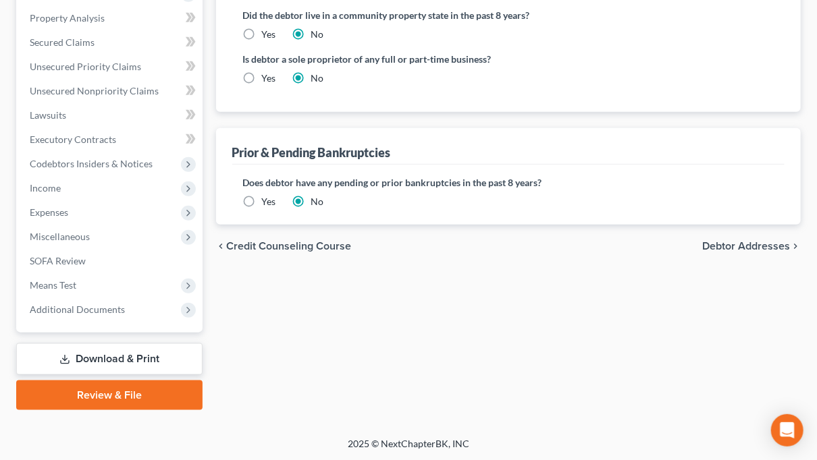
click at [743, 244] on span "Debtor Addresses" at bounding box center [746, 246] width 88 height 11
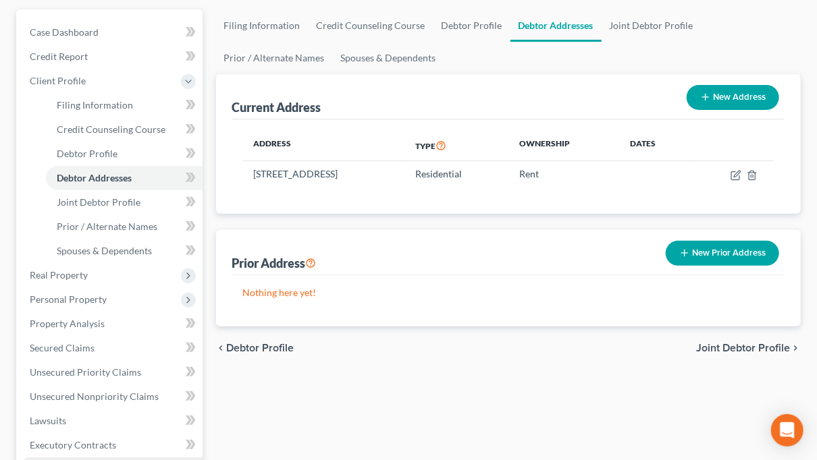
scroll to position [338, 0]
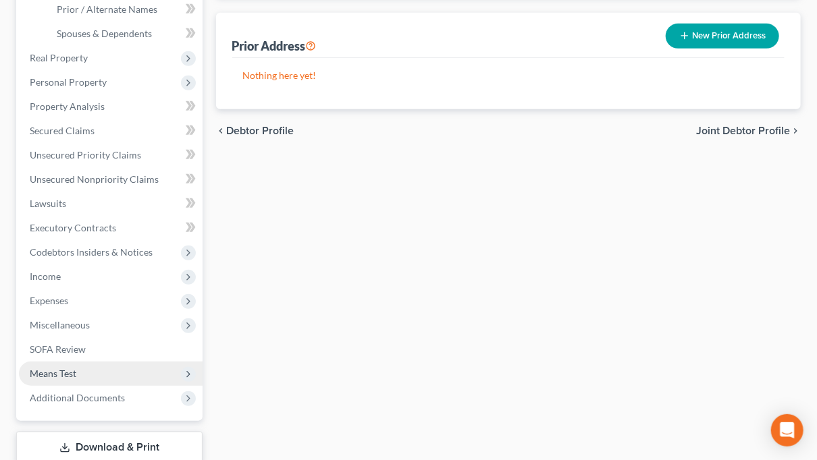
click at [43, 370] on span "Means Test" at bounding box center [53, 373] width 47 height 11
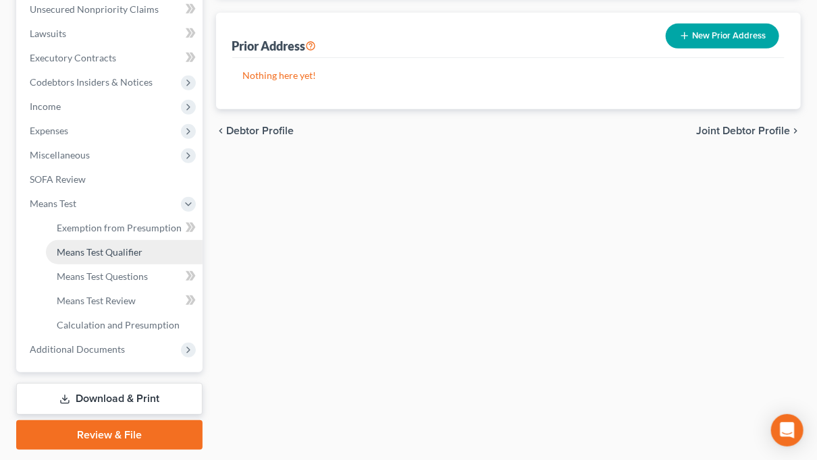
click at [111, 250] on span "Means Test Qualifier" at bounding box center [100, 251] width 86 height 11
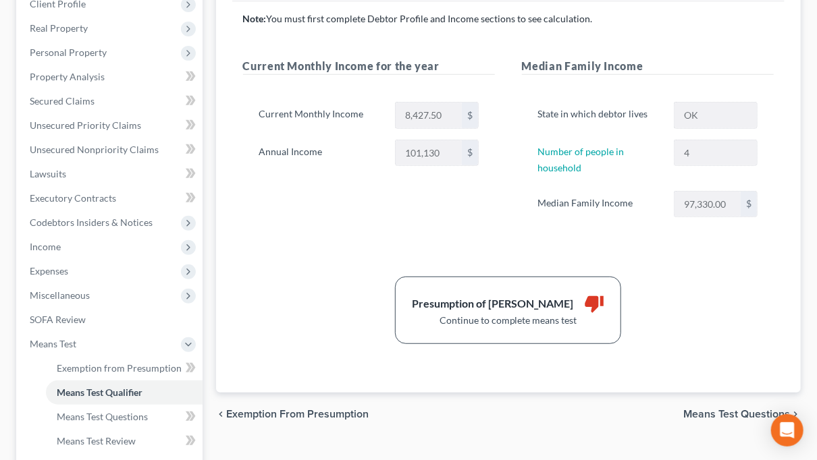
scroll to position [270, 0]
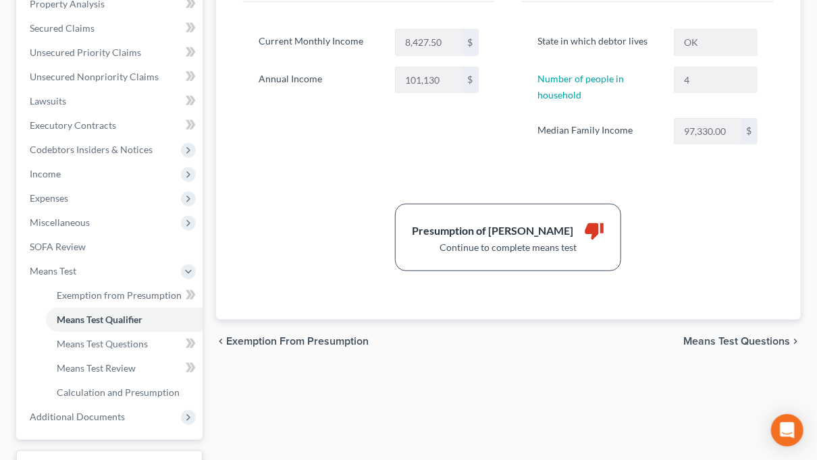
click at [705, 338] on span "Means Test Questions" at bounding box center [736, 341] width 107 height 11
select select "3"
select select "1"
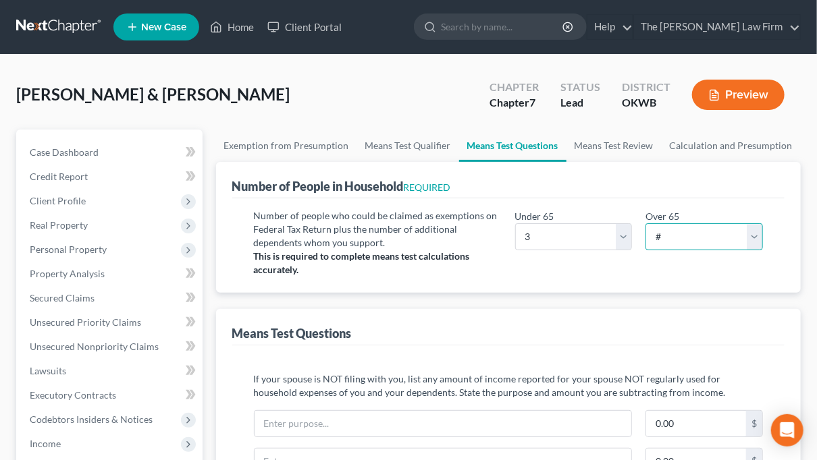
click at [755, 236] on select "# 0 1 2 3 4 5 6 7 8 9 10" at bounding box center [703, 236] width 117 height 27
select select "1"
click at [645, 223] on select "# 0 1 2 3 4 5 6 7 8 9 10" at bounding box center [703, 236] width 117 height 27
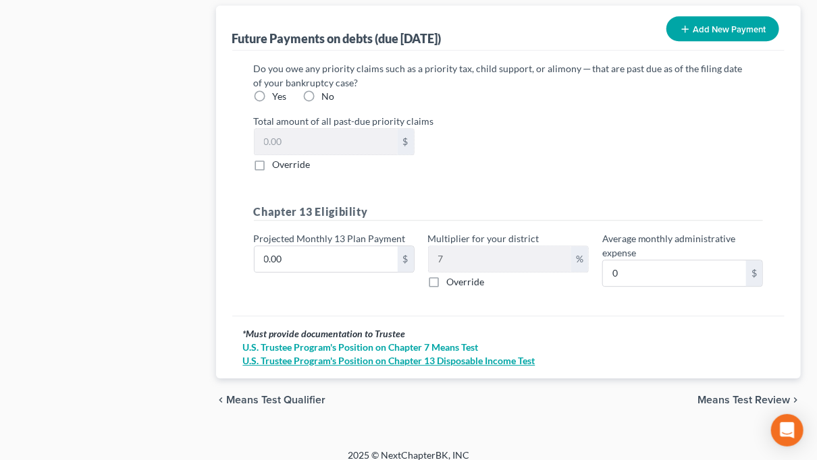
scroll to position [1458, 0]
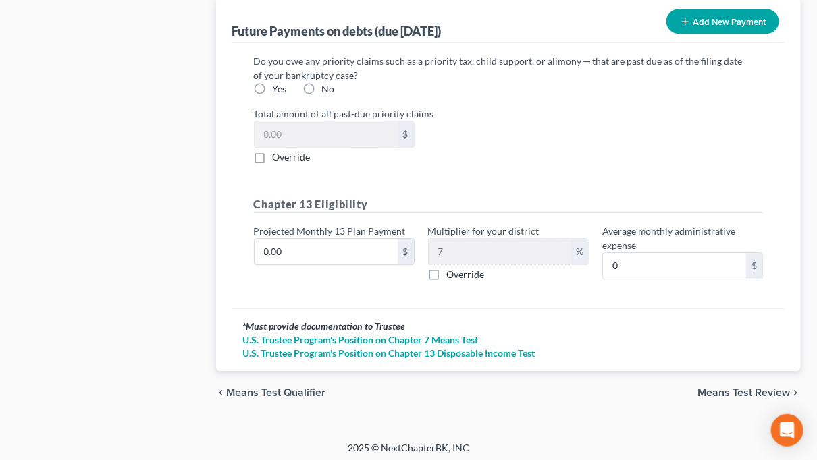
drag, startPoint x: 741, startPoint y: 387, endPoint x: 662, endPoint y: 363, distance: 83.3
click at [741, 388] on span "Means Test Review" at bounding box center [743, 393] width 92 height 11
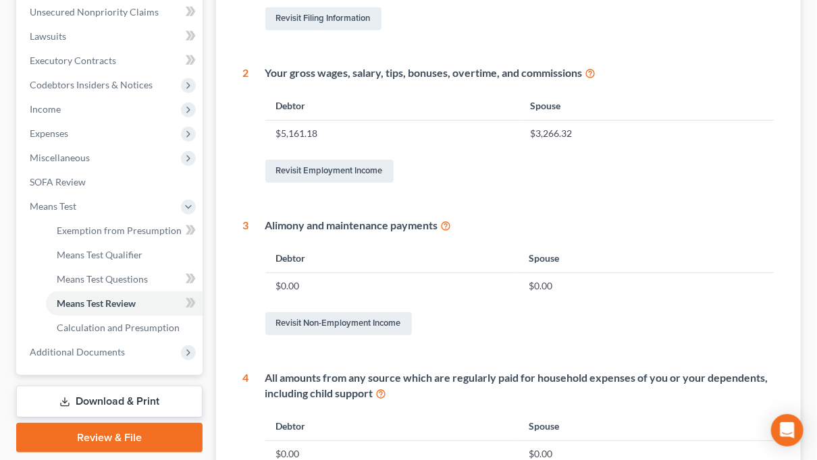
scroll to position [338, 0]
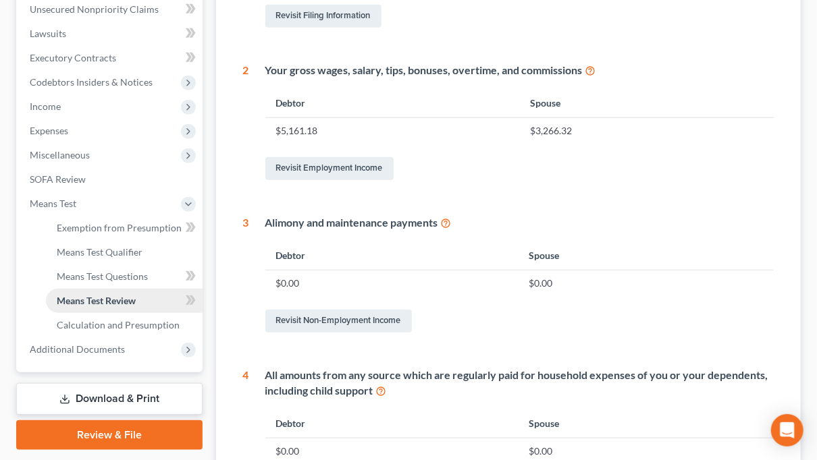
click at [95, 300] on span "Means Test Review" at bounding box center [96, 300] width 79 height 11
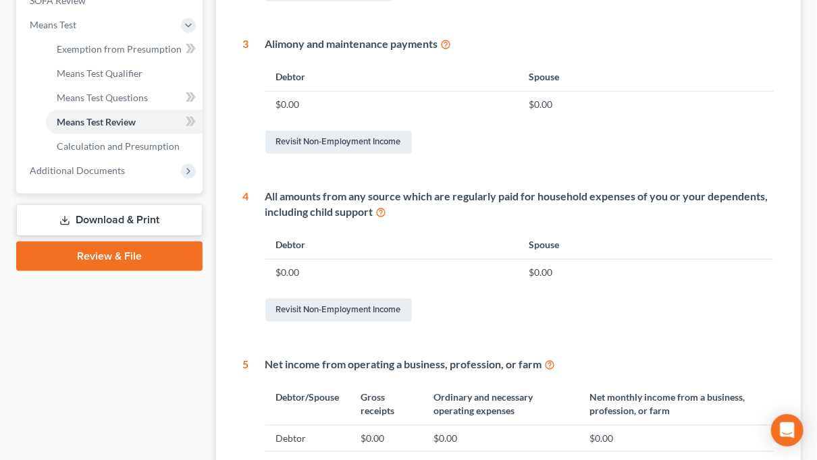
scroll to position [512, 0]
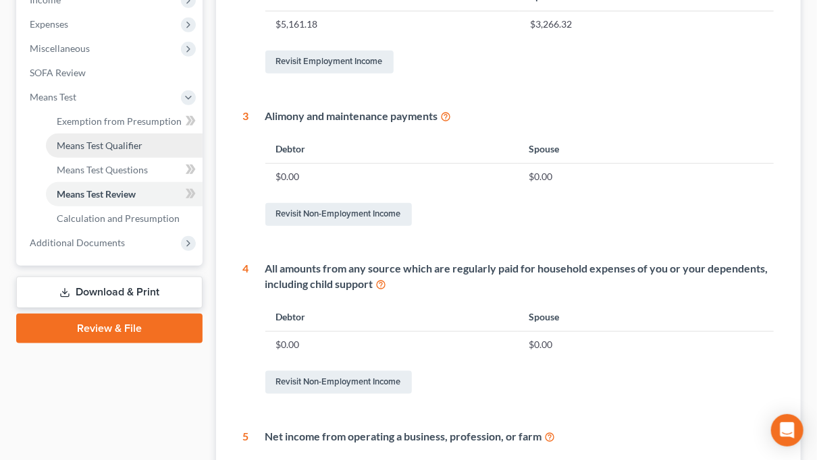
click at [113, 140] on span "Means Test Qualifier" at bounding box center [100, 145] width 86 height 11
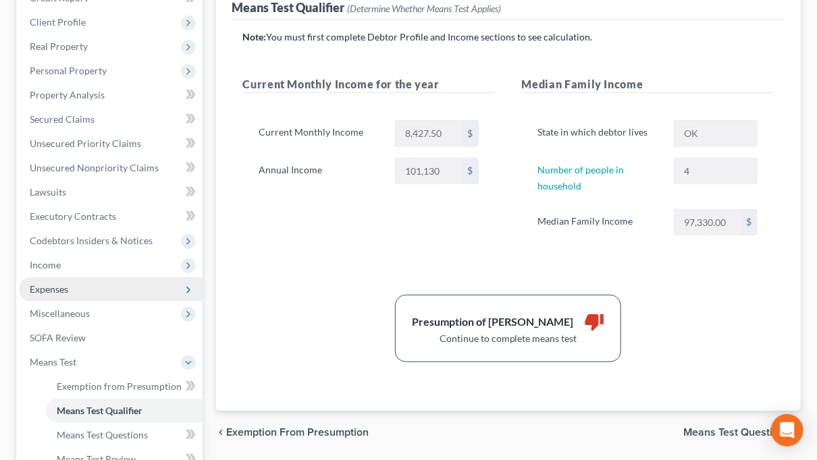
scroll to position [203, 0]
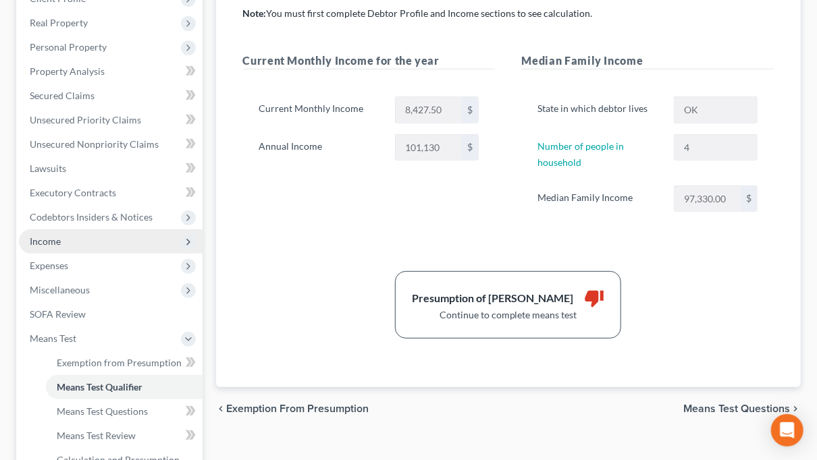
click at [90, 235] on span "Income" at bounding box center [111, 242] width 184 height 24
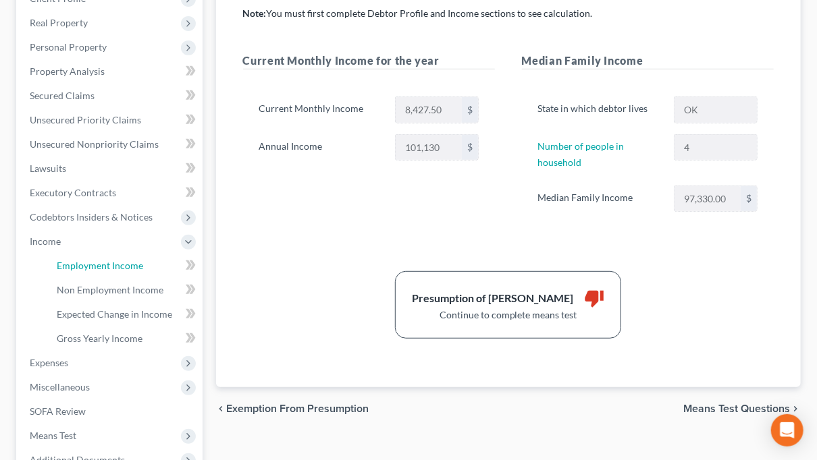
drag, startPoint x: 70, startPoint y: 262, endPoint x: 363, endPoint y: 263, distance: 293.0
click at [70, 261] on span "Employment Income" at bounding box center [100, 265] width 86 height 11
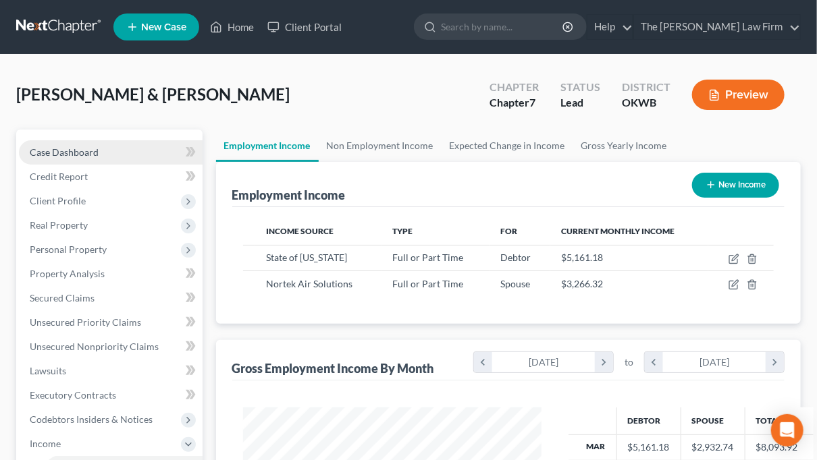
click at [51, 149] on span "Case Dashboard" at bounding box center [64, 152] width 69 height 11
